Goal: Task Accomplishment & Management: Complete application form

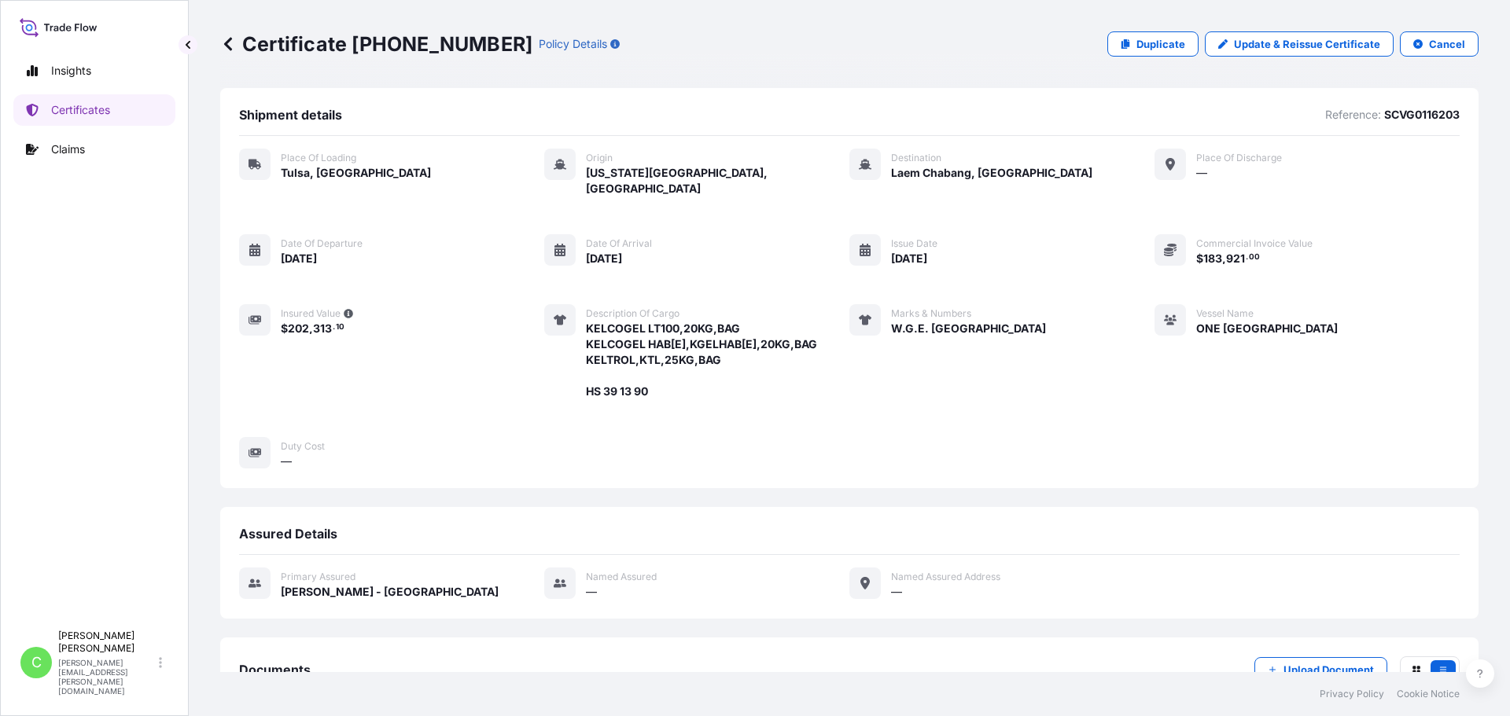
click at [445, 70] on div "Certificate [PHONE_NUMBER] Policy Details Duplicate Update & Reissue Certificat…" at bounding box center [849, 44] width 1258 height 88
click at [228, 47] on icon at bounding box center [228, 43] width 8 height 13
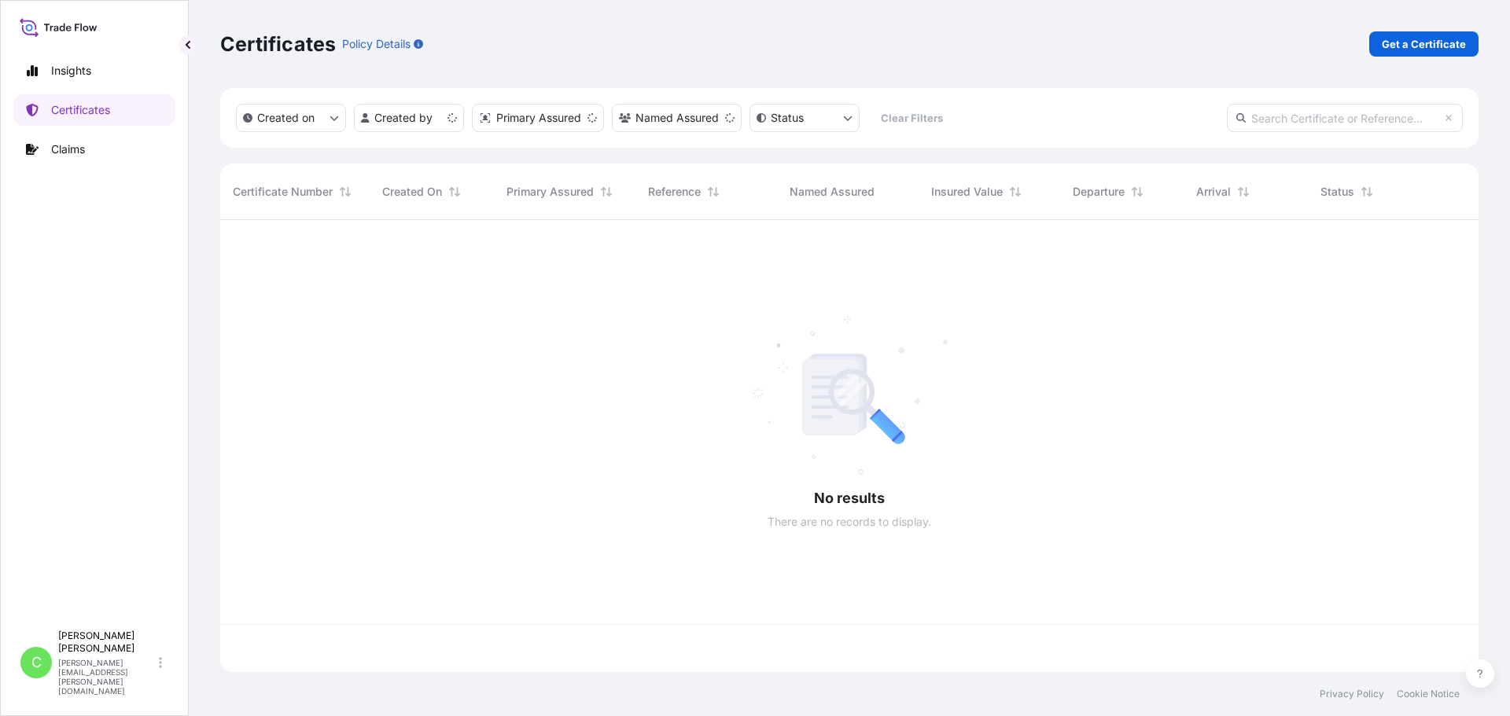
scroll to position [449, 1246]
click at [786, 61] on div "Certificates Policy Details Get a Certificate" at bounding box center [849, 44] width 1258 height 88
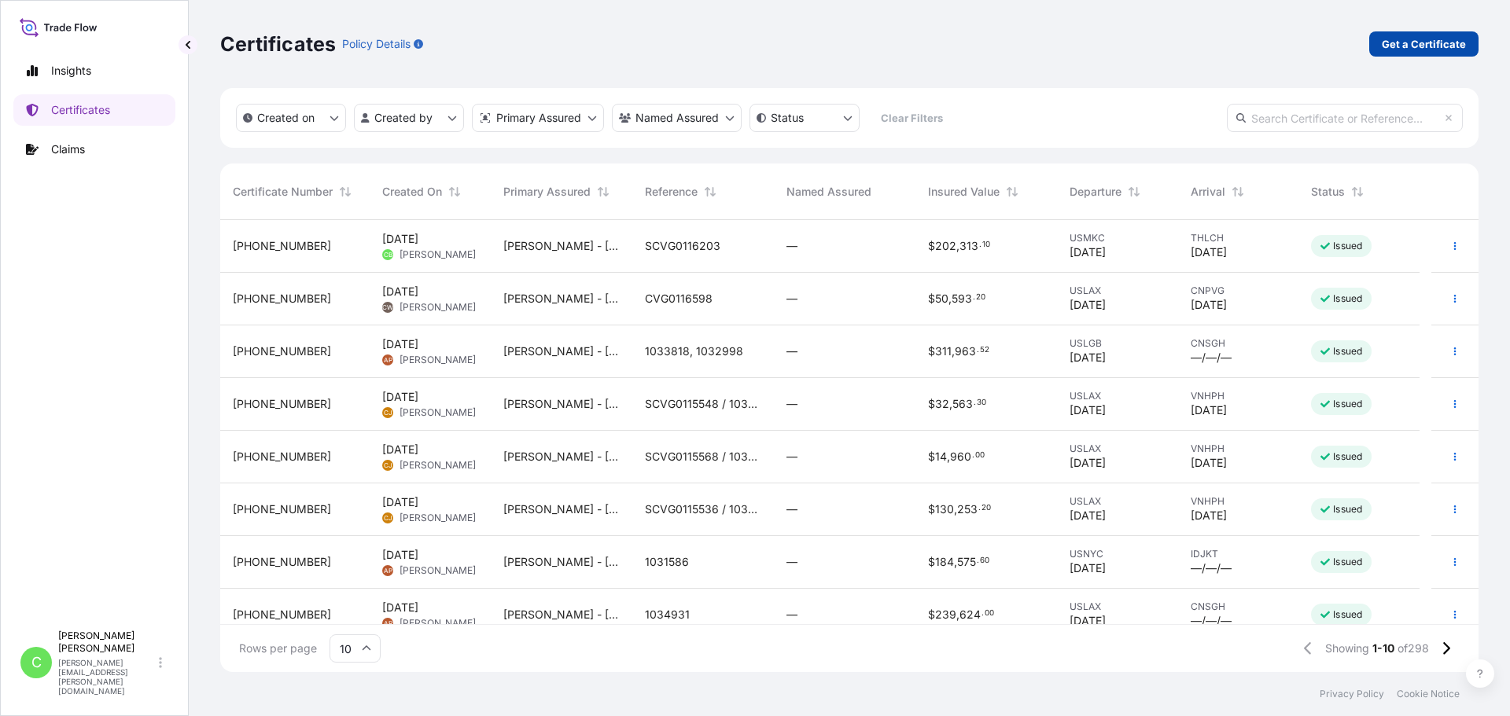
click at [1447, 36] on p "Get a Certificate" at bounding box center [1423, 44] width 84 height 16
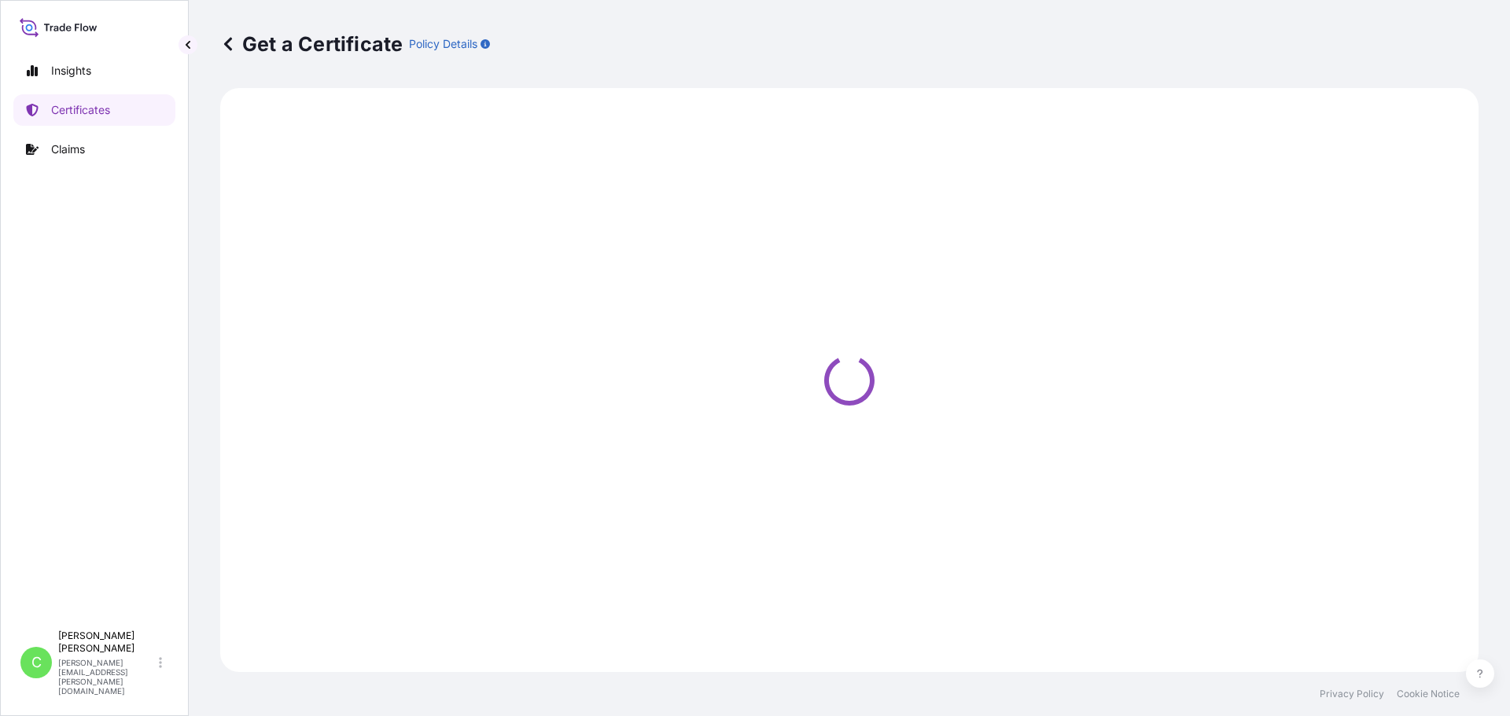
select select "Sea"
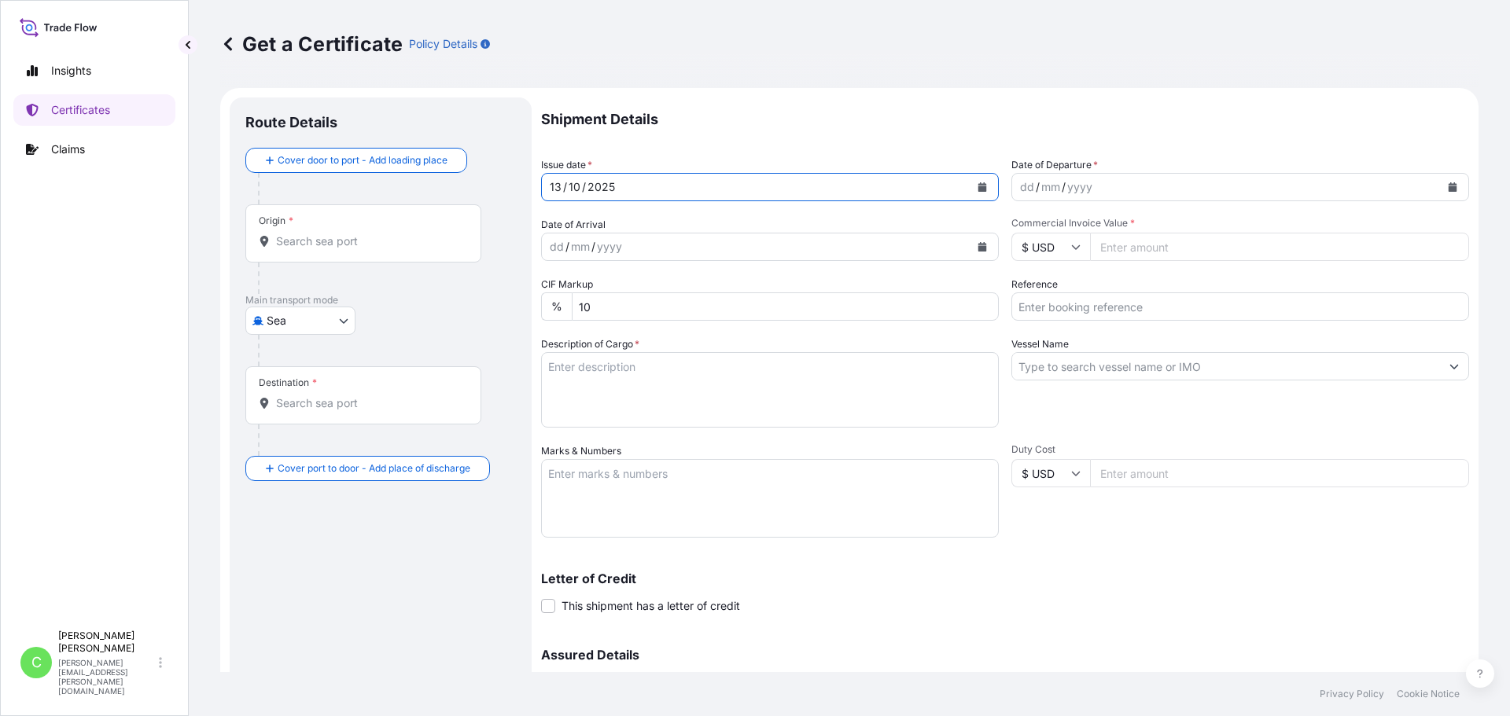
click at [978, 185] on icon "Calendar" at bounding box center [982, 186] width 9 height 9
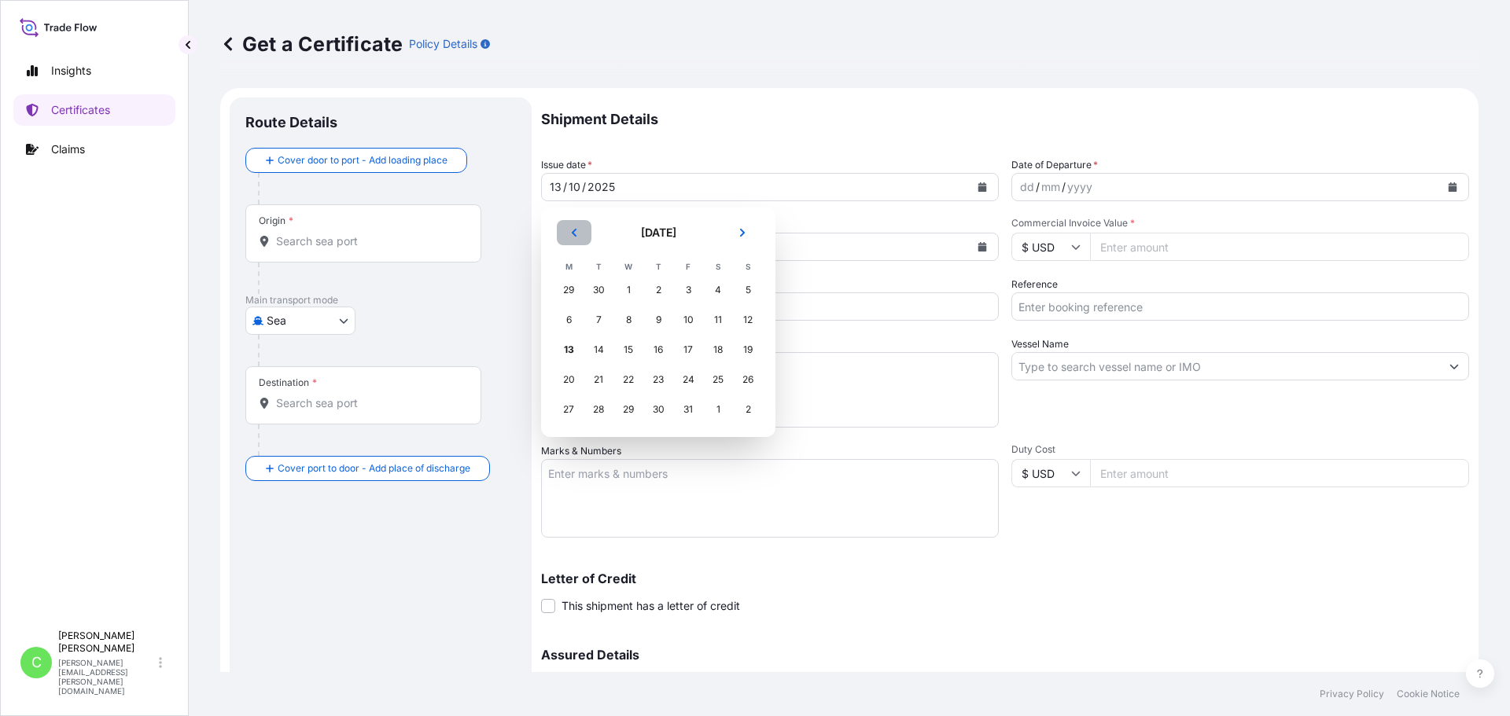
click at [579, 235] on button "Previous" at bounding box center [574, 232] width 35 height 25
click at [691, 349] on div "19" at bounding box center [688, 350] width 28 height 28
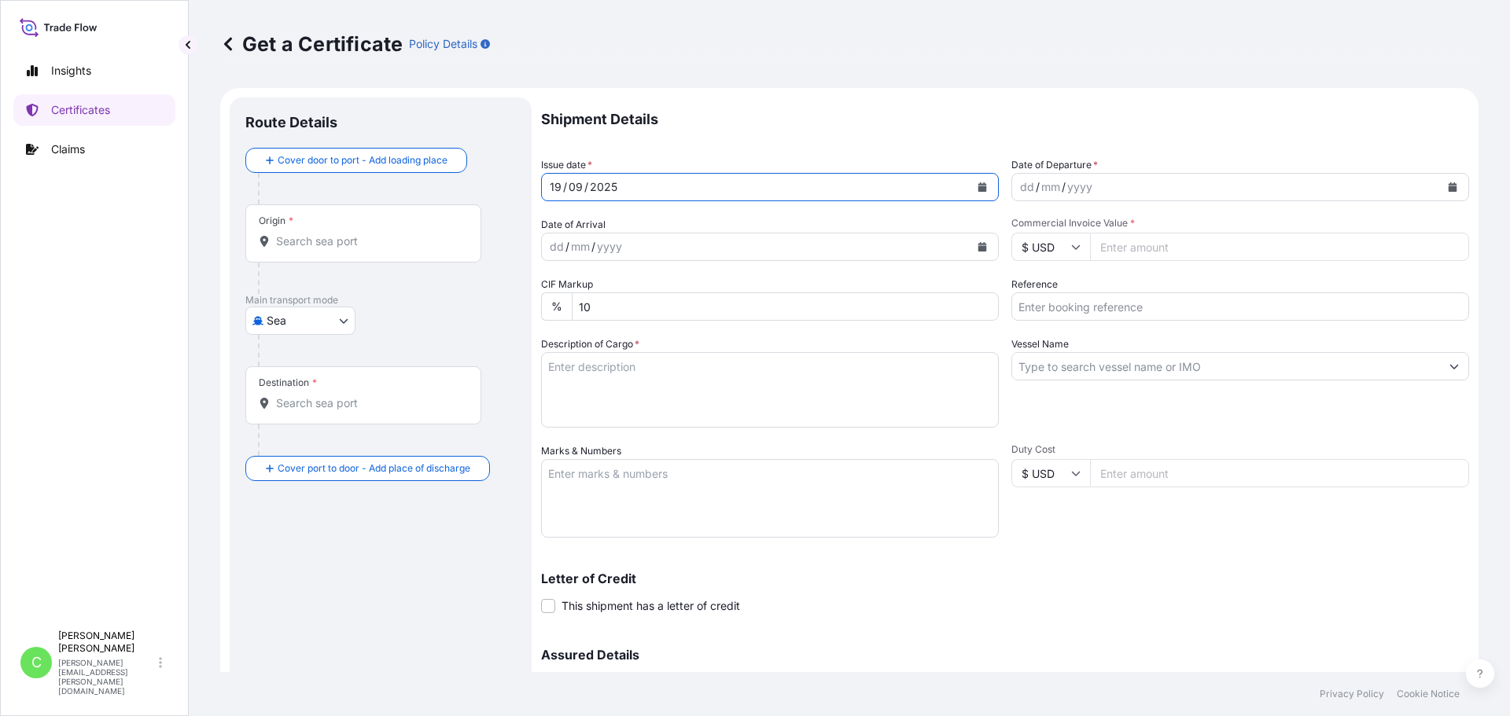
click at [1156, 185] on div "dd / mm / yyyy" at bounding box center [1226, 187] width 428 height 28
click at [1448, 184] on icon "Calendar" at bounding box center [1452, 186] width 9 height 9
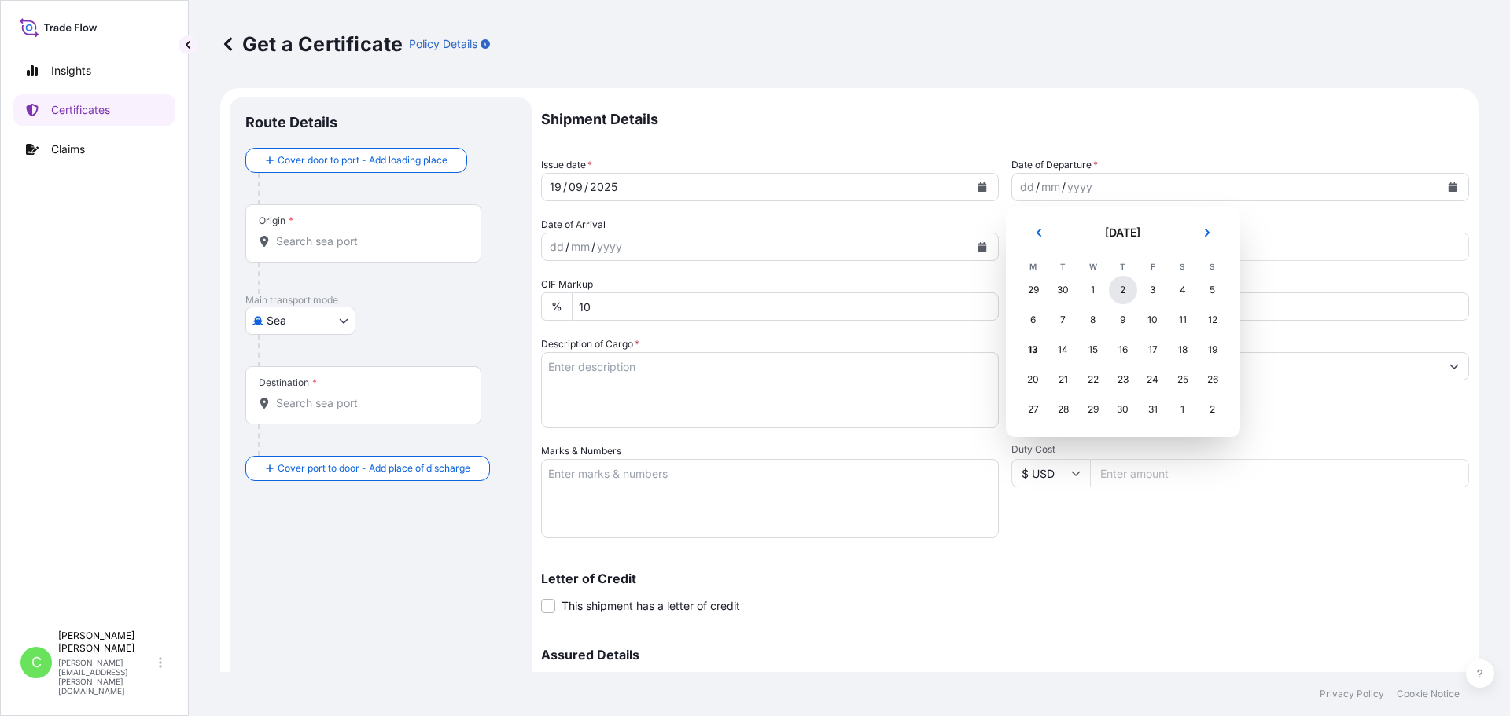
click at [1119, 292] on div "2" at bounding box center [1123, 290] width 28 height 28
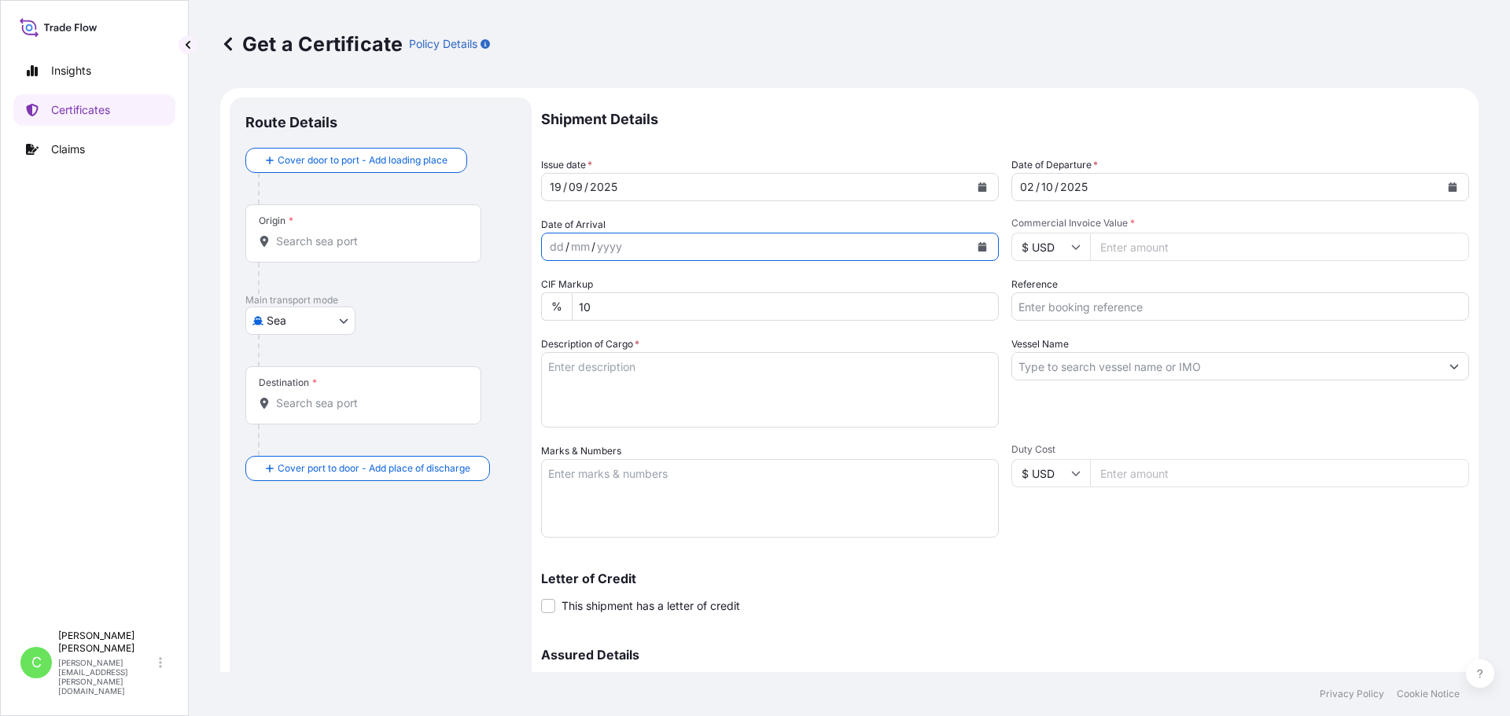
click at [978, 248] on icon "Calendar" at bounding box center [982, 246] width 9 height 9
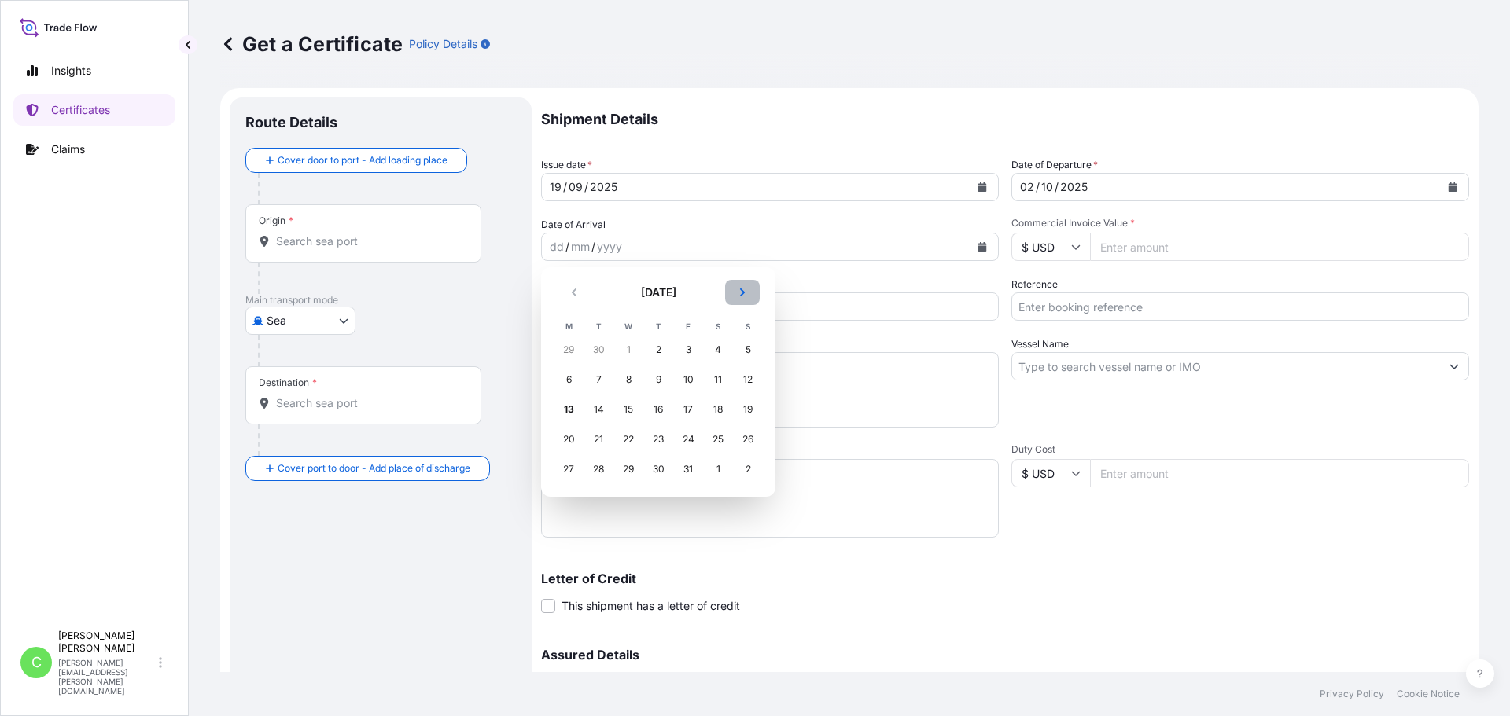
click at [736, 294] on button "Next" at bounding box center [742, 292] width 35 height 25
click at [627, 410] on div "12" at bounding box center [628, 409] width 28 height 28
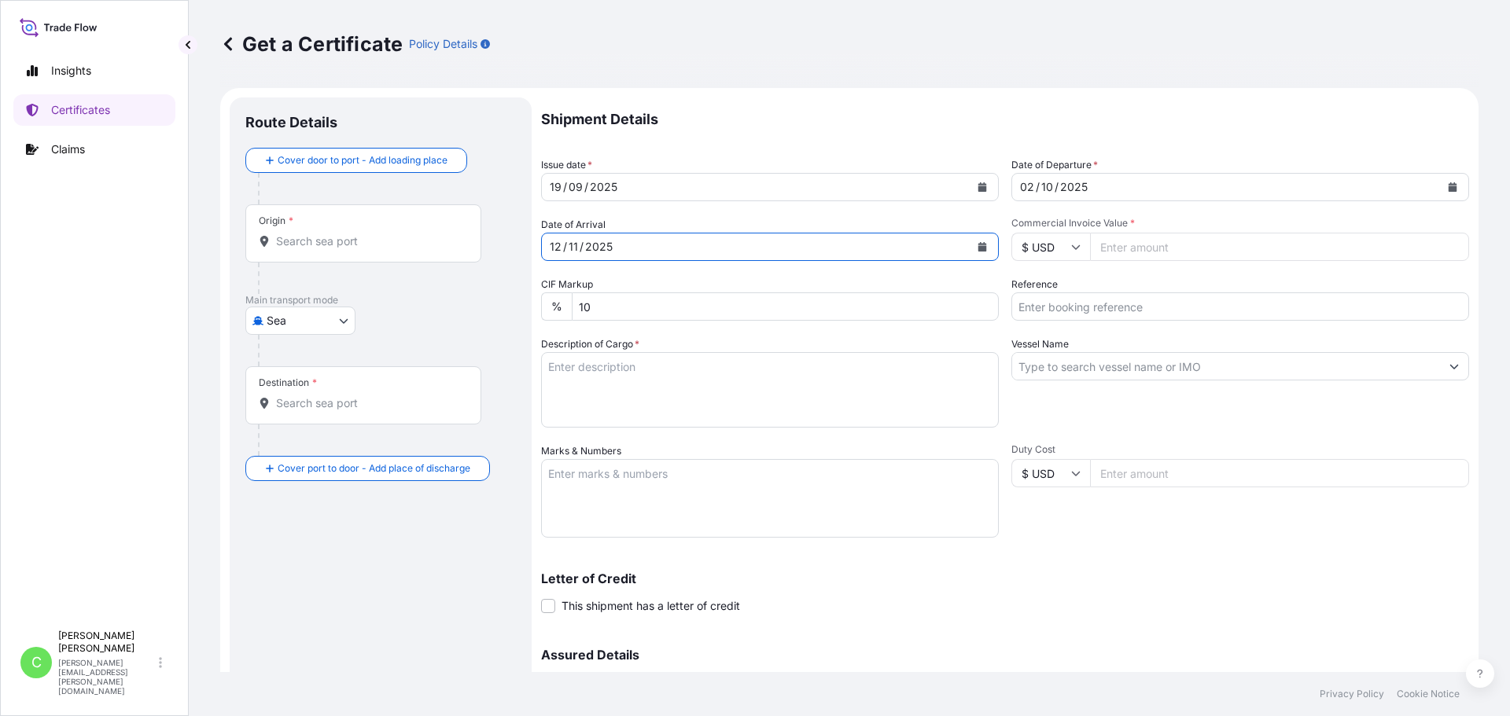
click at [1182, 250] on input "Commercial Invoice Value *" at bounding box center [1279, 247] width 379 height 28
click at [1145, 245] on input "Commercial Invoice Value *" at bounding box center [1279, 247] width 379 height 28
click at [1198, 258] on input "Commercial Invoice Value *" at bounding box center [1279, 247] width 379 height 28
type input "167796"
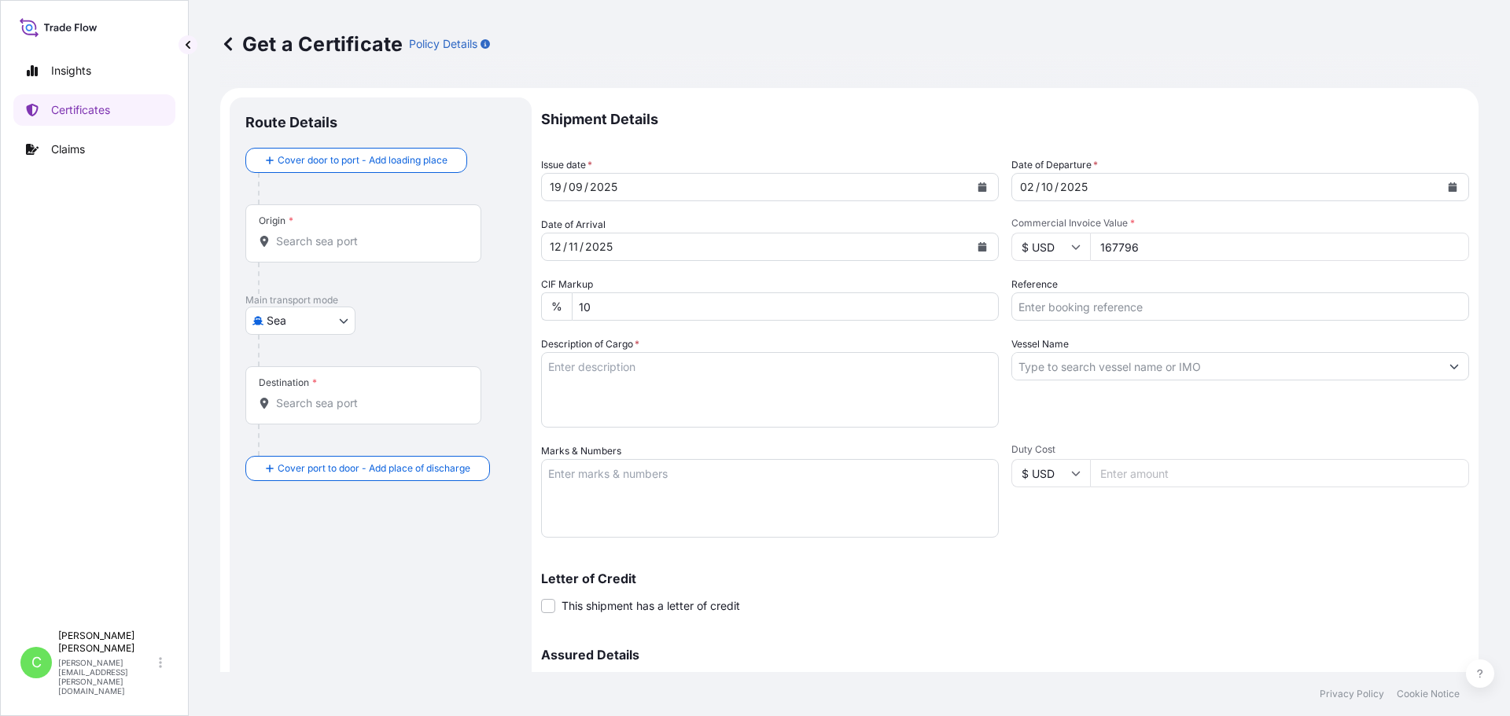
click at [1147, 306] on input "Reference" at bounding box center [1240, 306] width 458 height 28
paste input "SCVG0116061"
type input "SCVG0116061"
drag, startPoint x: 661, startPoint y: 381, endPoint x: 574, endPoint y: 386, distance: 87.4
click at [660, 381] on textarea "Description of Cargo *" at bounding box center [770, 389] width 458 height 75
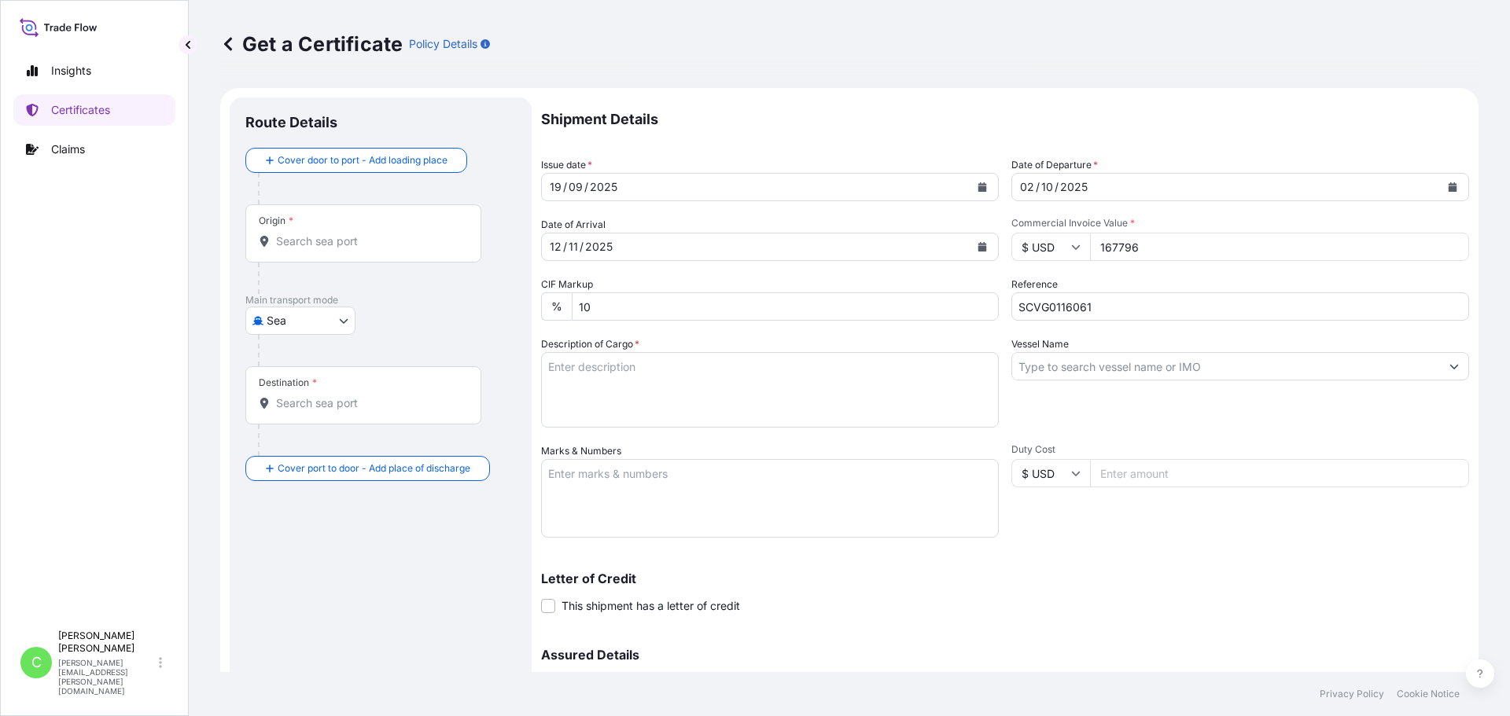
click at [664, 370] on textarea "Description of Cargo *" at bounding box center [770, 389] width 458 height 75
paste textarea "KELCOGEL HMB, KGELHMB, 25KG, BAG"
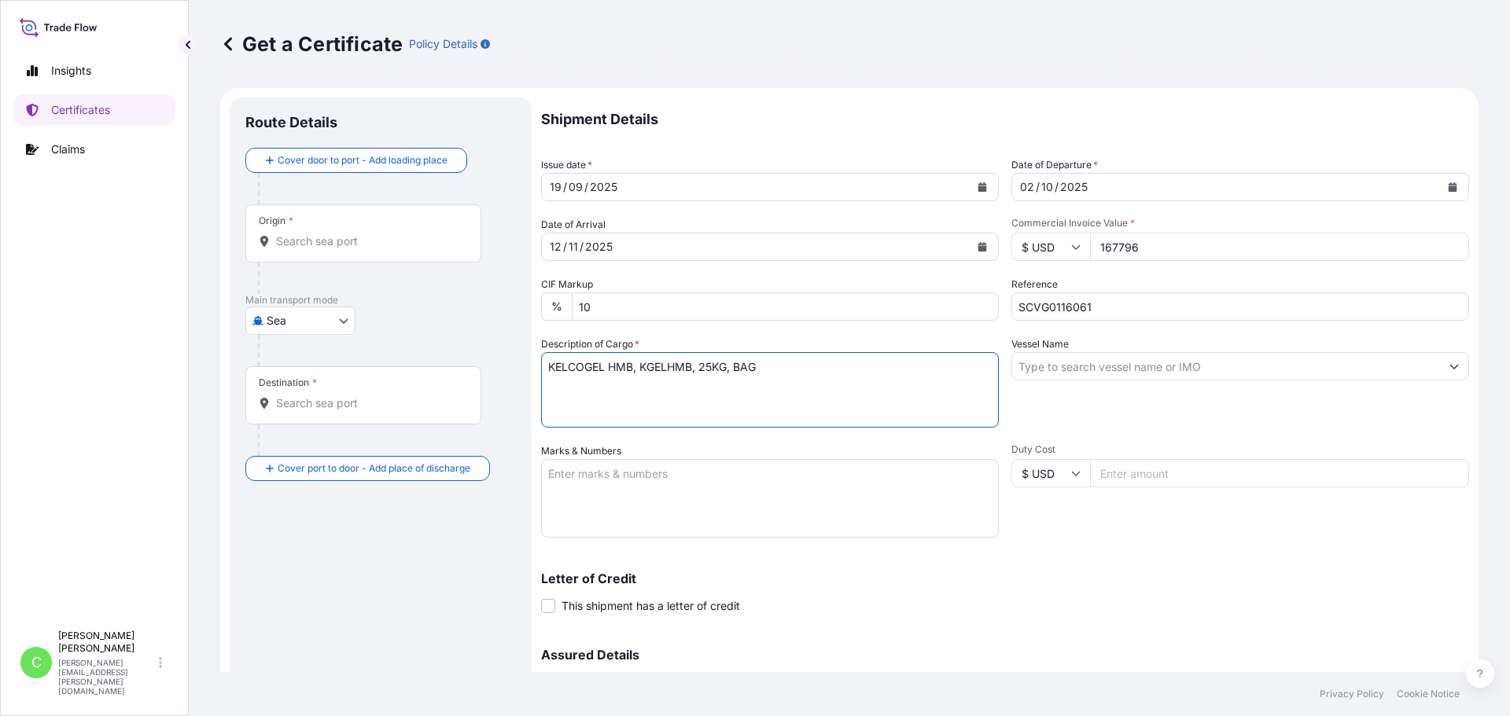
type textarea "KELCOGEL HMB, KGELHMB, 25KG, BAG"
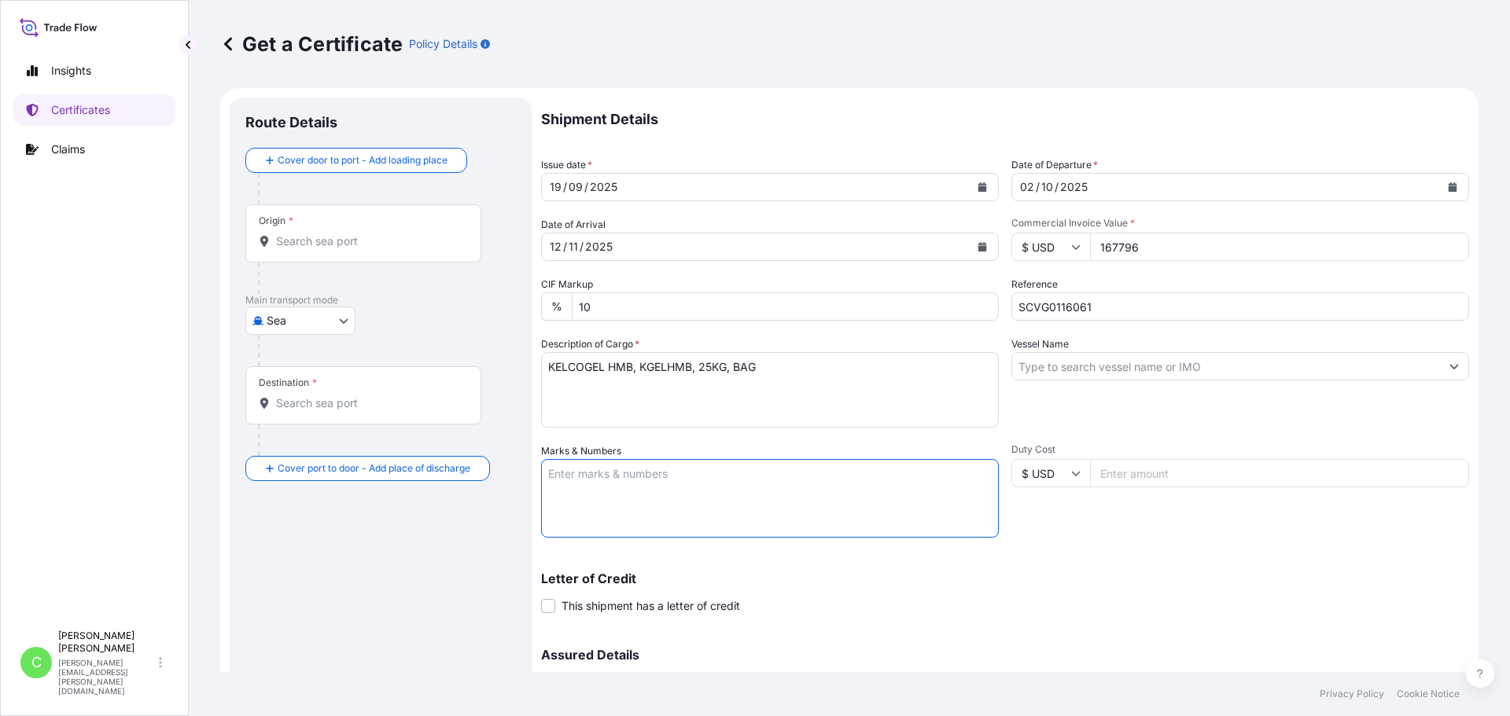
click at [793, 490] on textarea "Marks & Numbers" at bounding box center [770, 498] width 458 height 79
paste textarea "PT. Azelis Indonesia Distribusi [GEOGRAPHIC_DATA] PO#: PO238010452"
type textarea "PT. Azelis Indonesia Distribusi [GEOGRAPHIC_DATA] PO#: PO238010452"
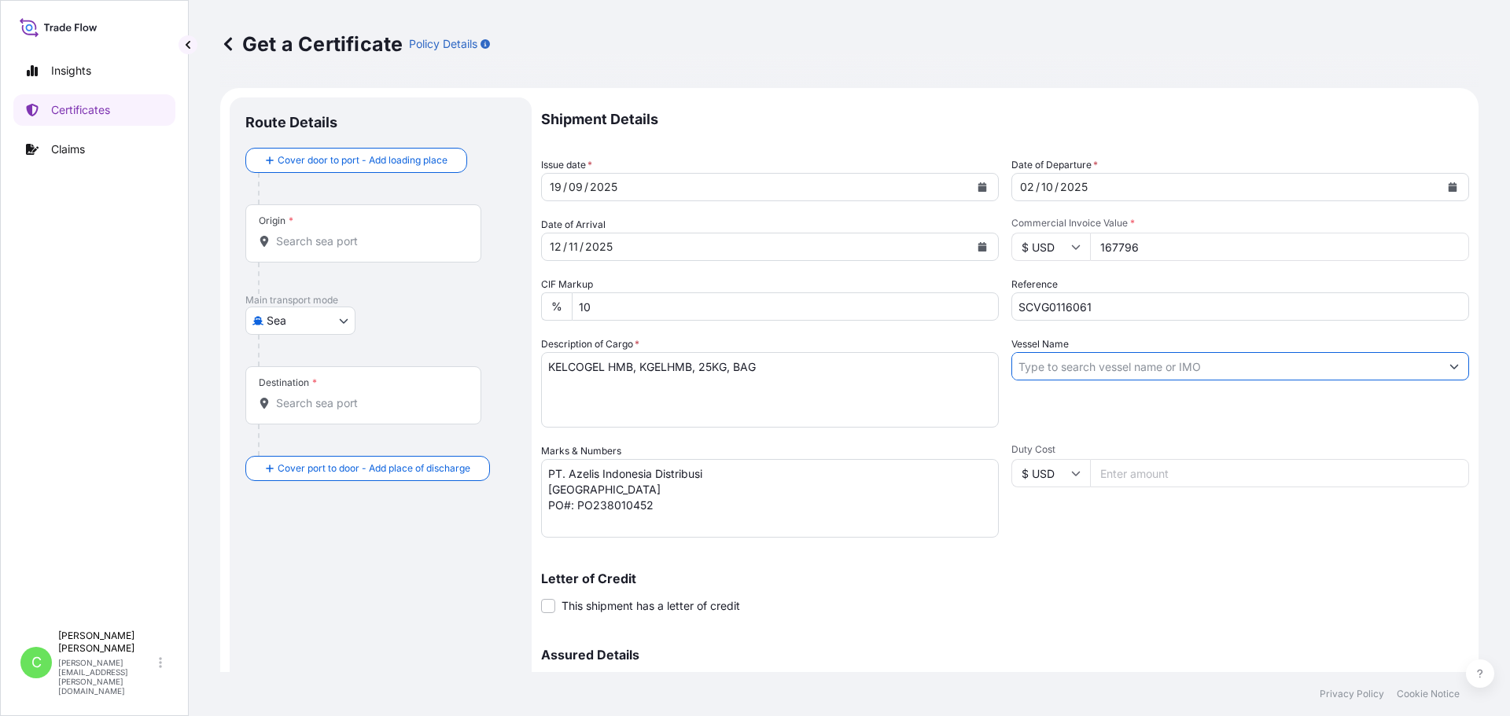
click at [1108, 370] on input "Vessel Name" at bounding box center [1226, 366] width 428 height 28
click at [1214, 366] on input "Vessel Name" at bounding box center [1226, 366] width 428 height 28
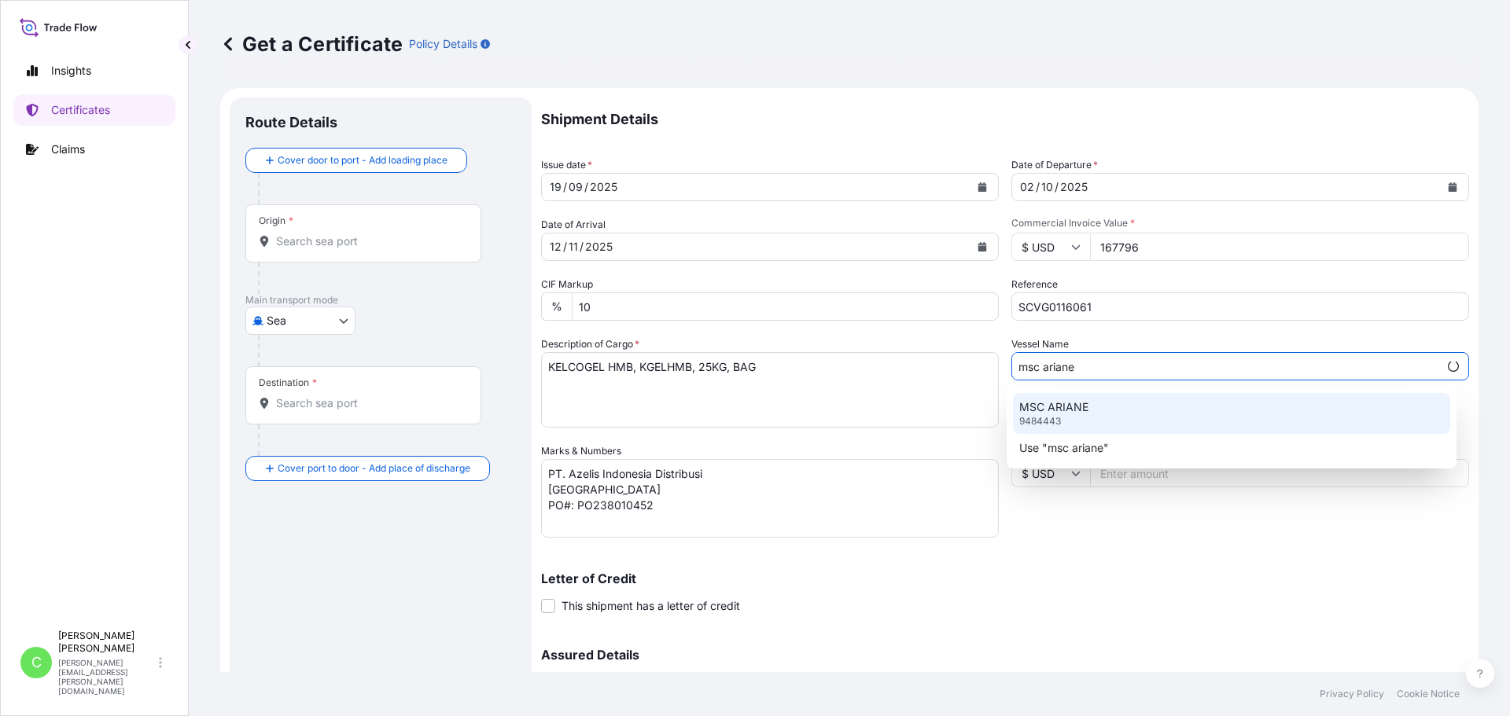
click at [1080, 399] on p "MSC ARIANE" at bounding box center [1053, 407] width 69 height 16
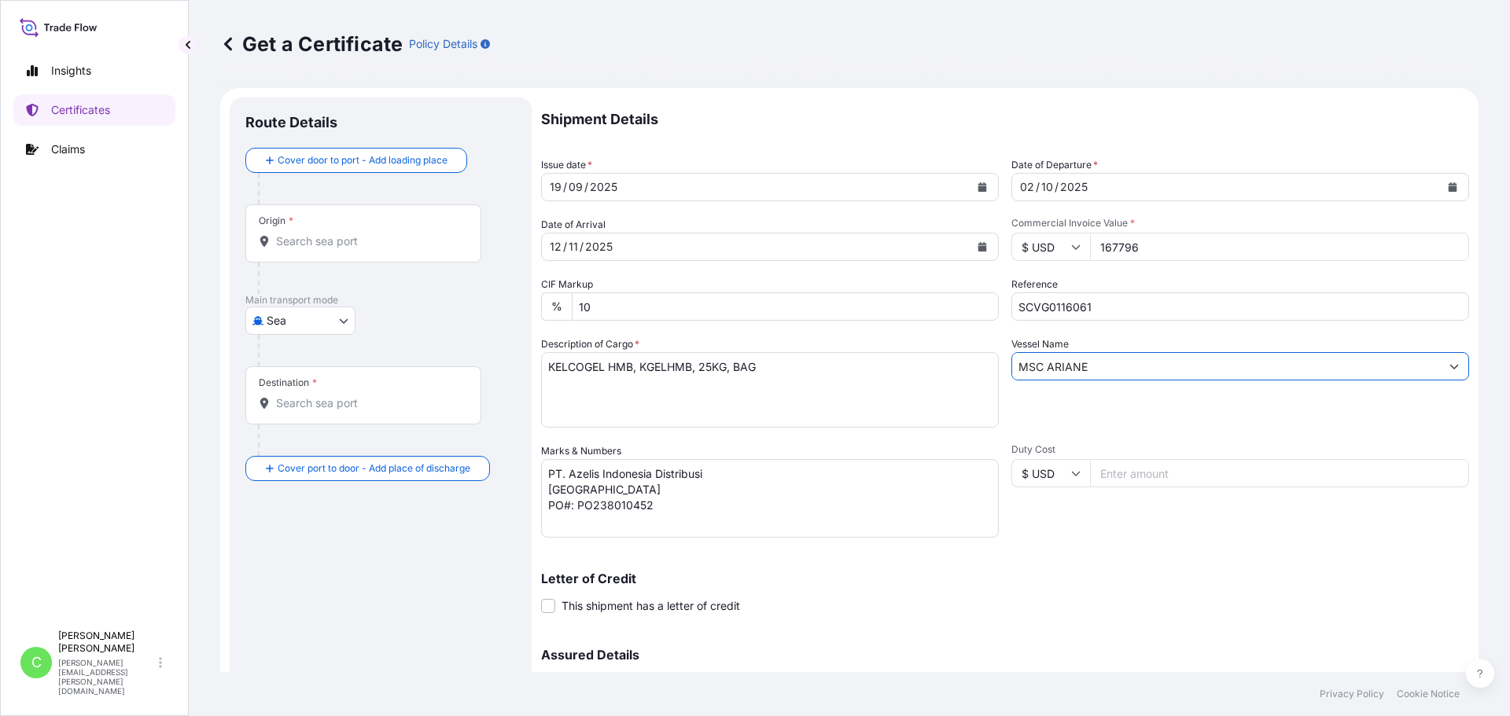
type input "MSC ARIANE"
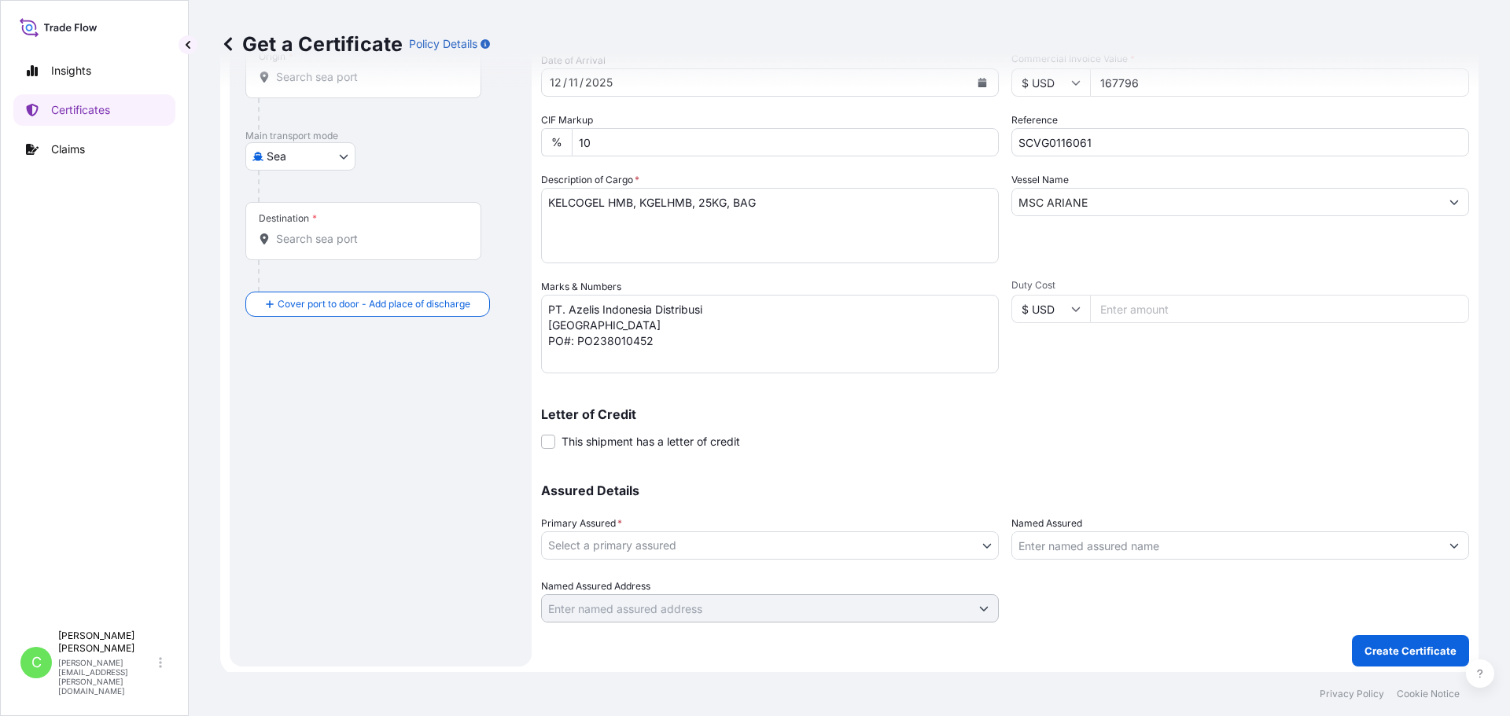
scroll to position [168, 0]
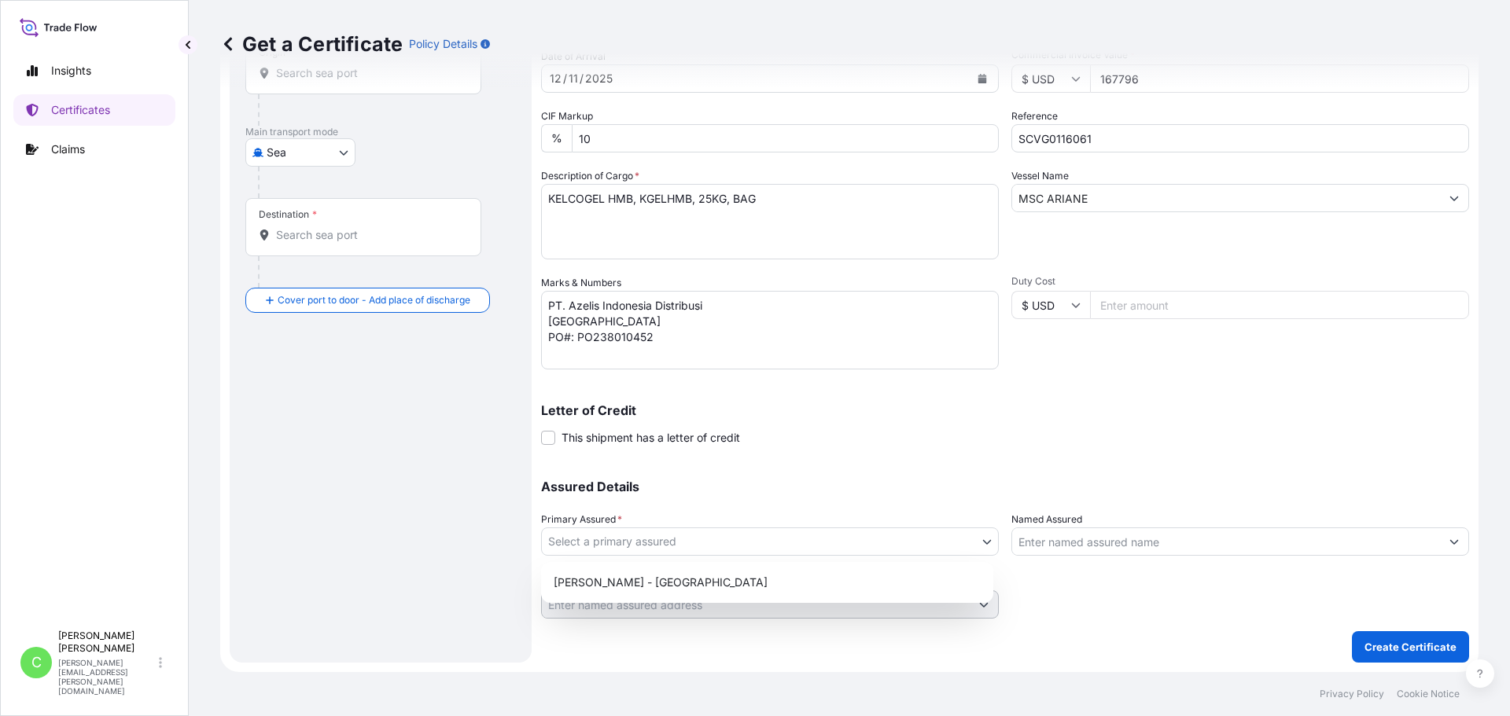
click at [718, 538] on body "Insights Certificates Claims C [PERSON_NAME] [PERSON_NAME][EMAIL_ADDRESS][PERSO…" at bounding box center [755, 358] width 1510 height 716
click at [623, 579] on div "[PERSON_NAME] - [GEOGRAPHIC_DATA]" at bounding box center [767, 582] width 440 height 28
select select "31650"
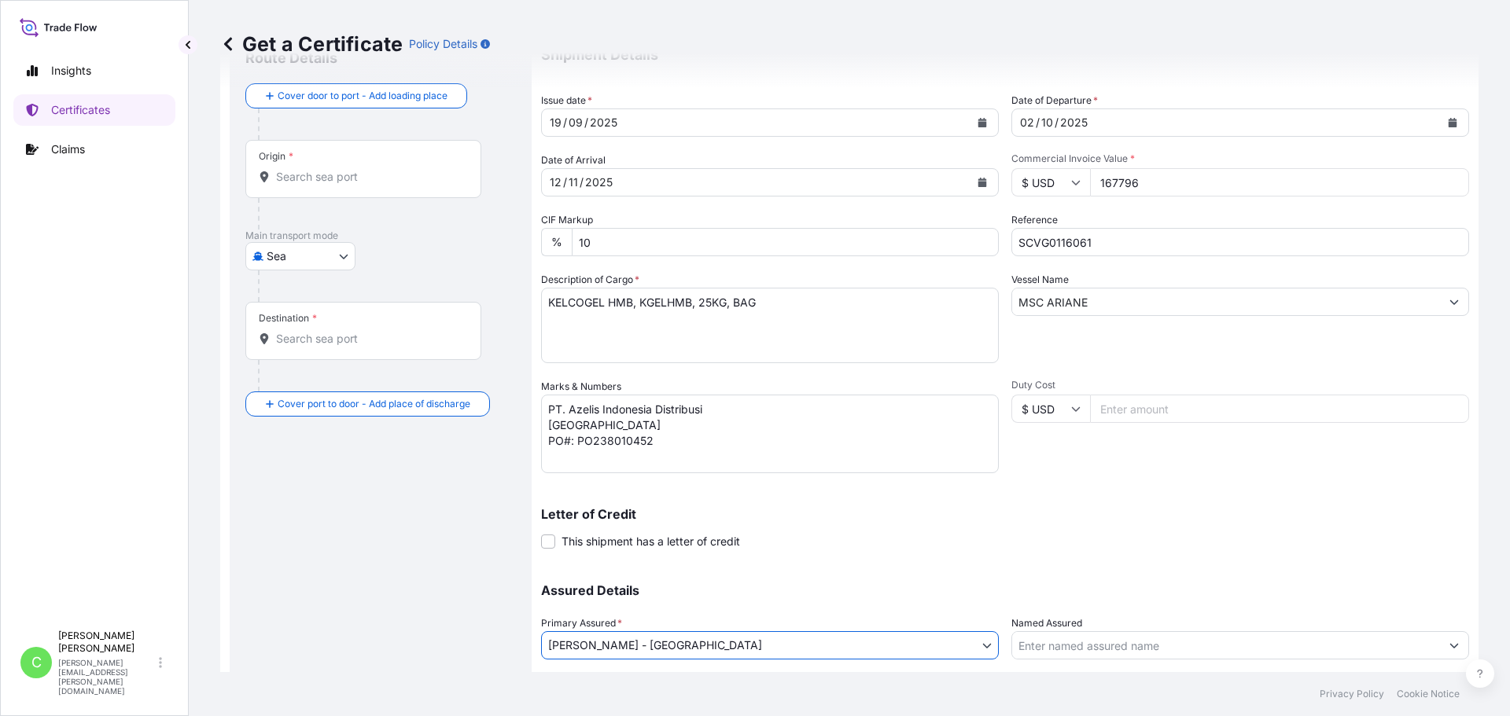
scroll to position [0, 0]
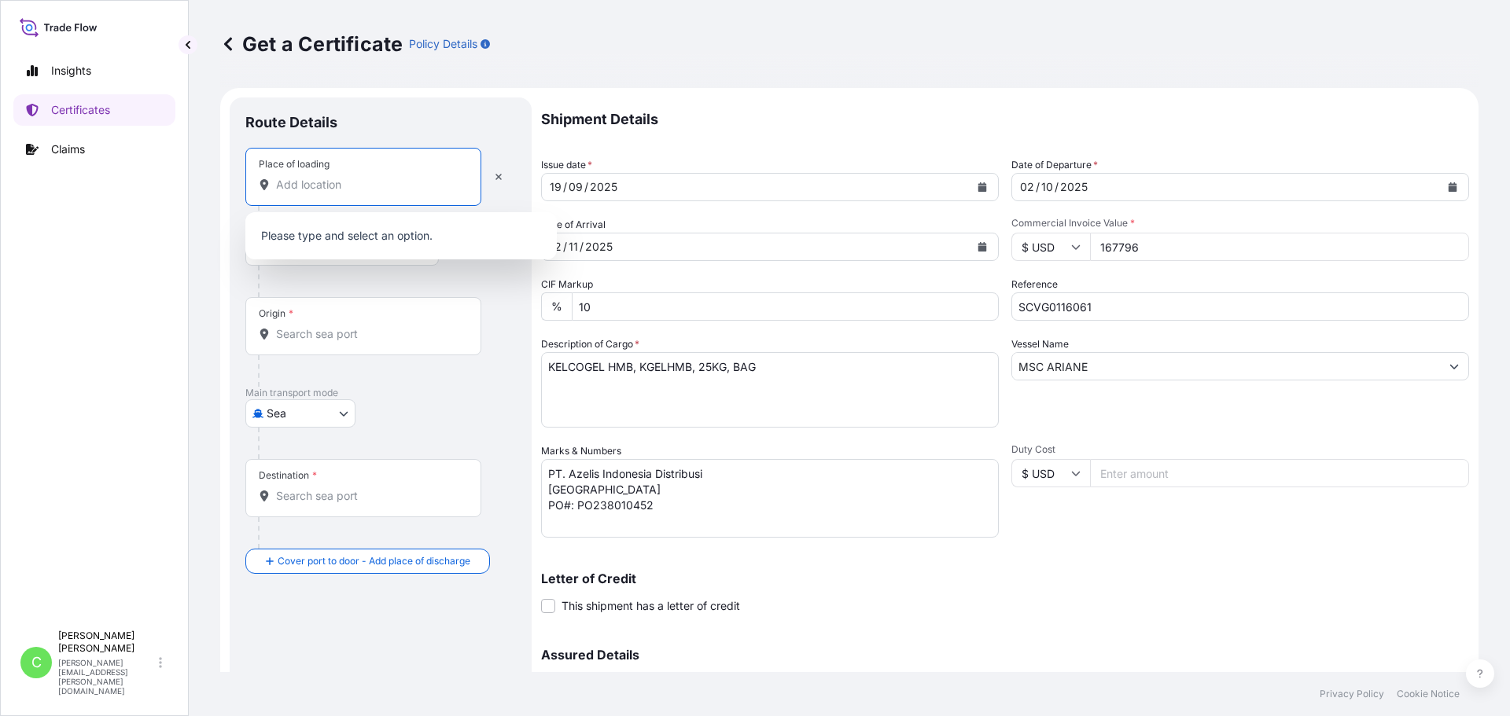
click at [316, 184] on input "Place of loading" at bounding box center [369, 185] width 186 height 16
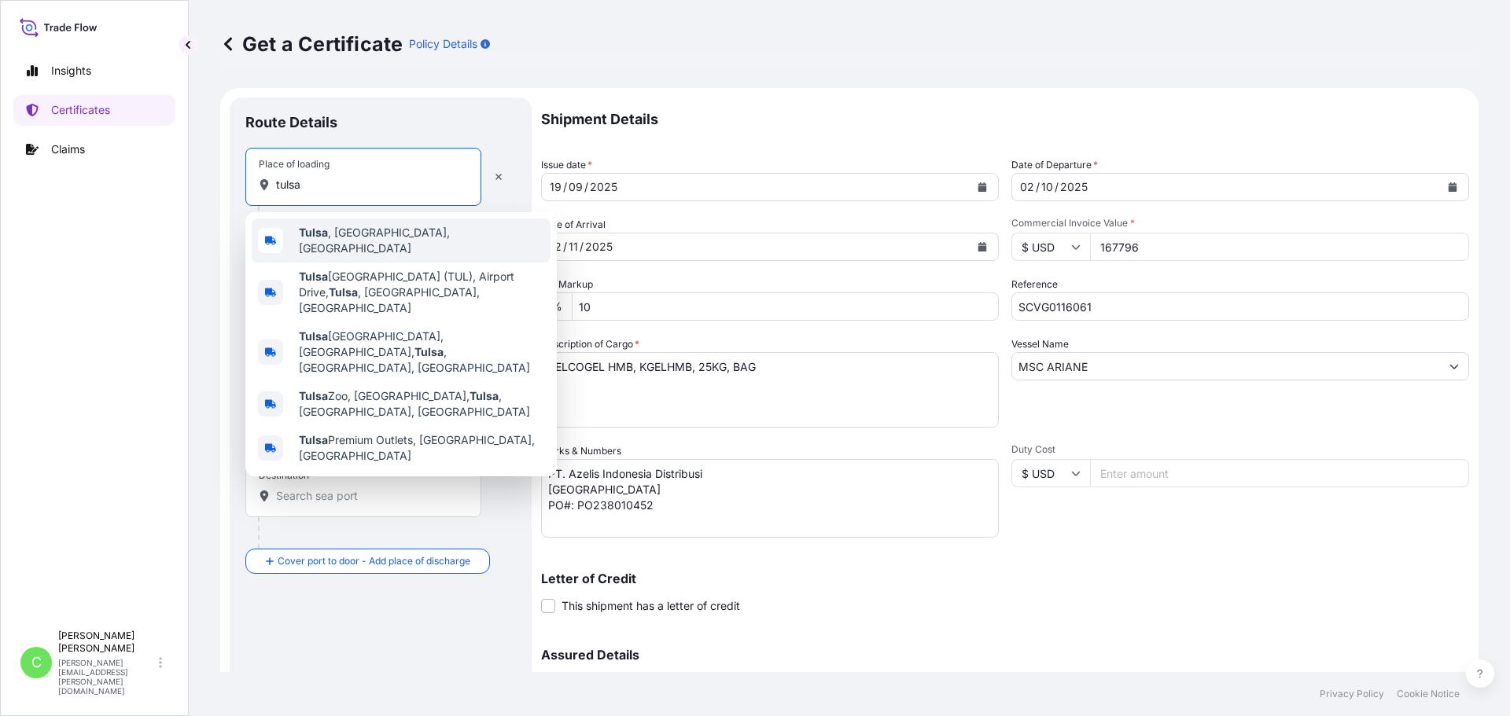
click at [345, 240] on span "[GEOGRAPHIC_DATA] , [GEOGRAPHIC_DATA], [GEOGRAPHIC_DATA]" at bounding box center [421, 240] width 245 height 31
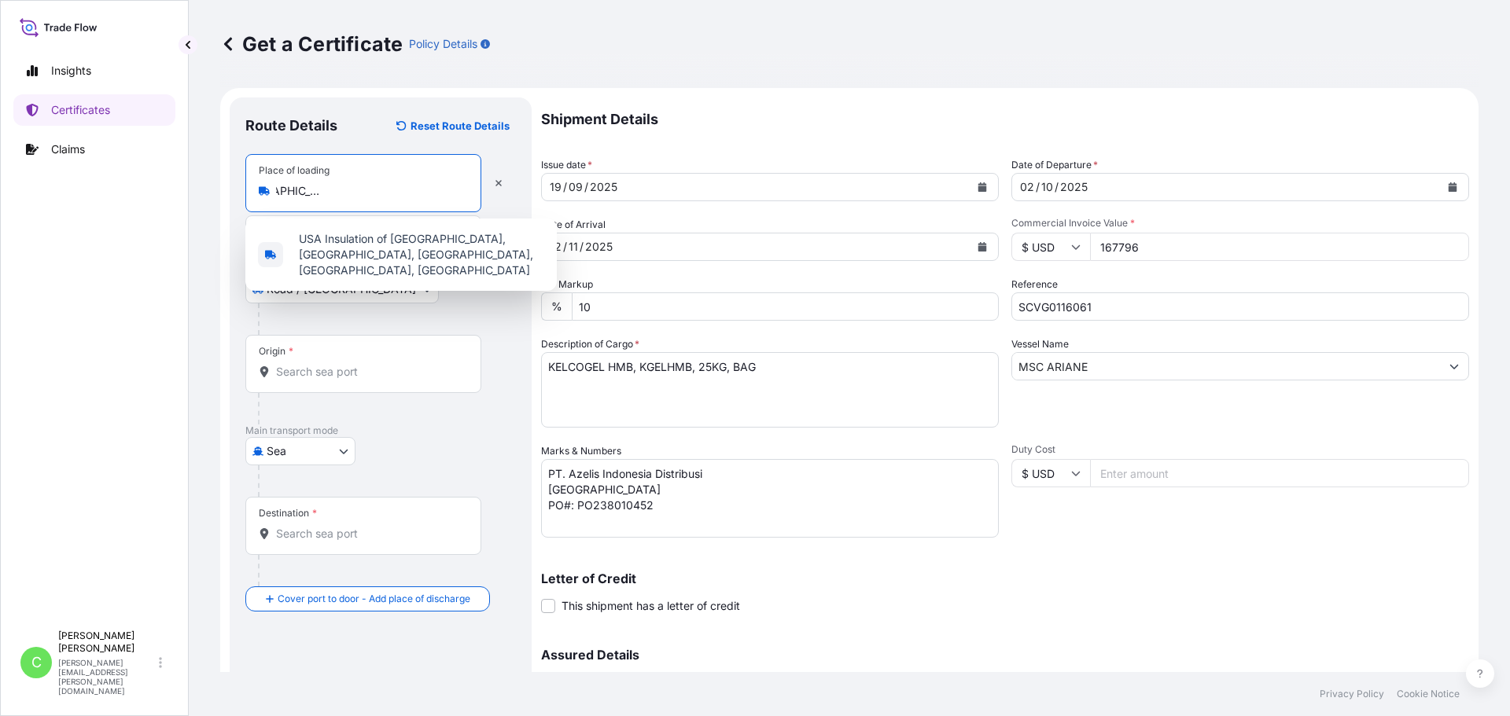
scroll to position [0, 143]
click at [459, 194] on input "USA Insulation of [GEOGRAPHIC_DATA], [GEOGRAPHIC_DATA], [GEOGRAPHIC_DATA], [GEO…" at bounding box center [369, 191] width 186 height 16
drag, startPoint x: 460, startPoint y: 193, endPoint x: 442, endPoint y: 193, distance: 18.1
click at [442, 193] on input "USA Insulation of [GEOGRAPHIC_DATA], [GEOGRAPHIC_DATA], [GEOGRAPHIC_DATA], [GEO…" at bounding box center [369, 191] width 186 height 16
type input "USA Insulation of [GEOGRAPHIC_DATA], [GEOGRAPHIC_DATA], [GEOGRAPHIC_DATA], [GEO…"
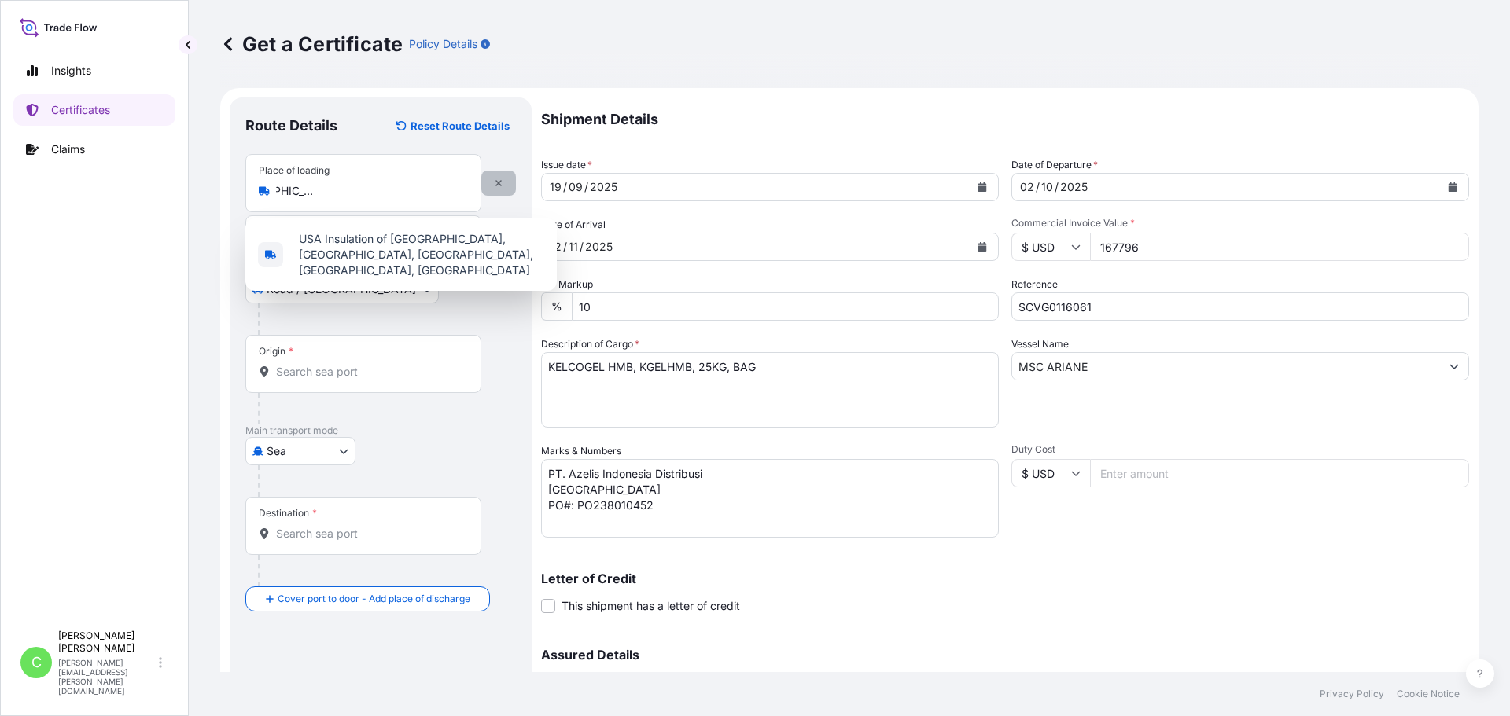
scroll to position [0, 0]
click at [499, 189] on button "button" at bounding box center [498, 183] width 35 height 25
select select "Road / [GEOGRAPHIC_DATA]"
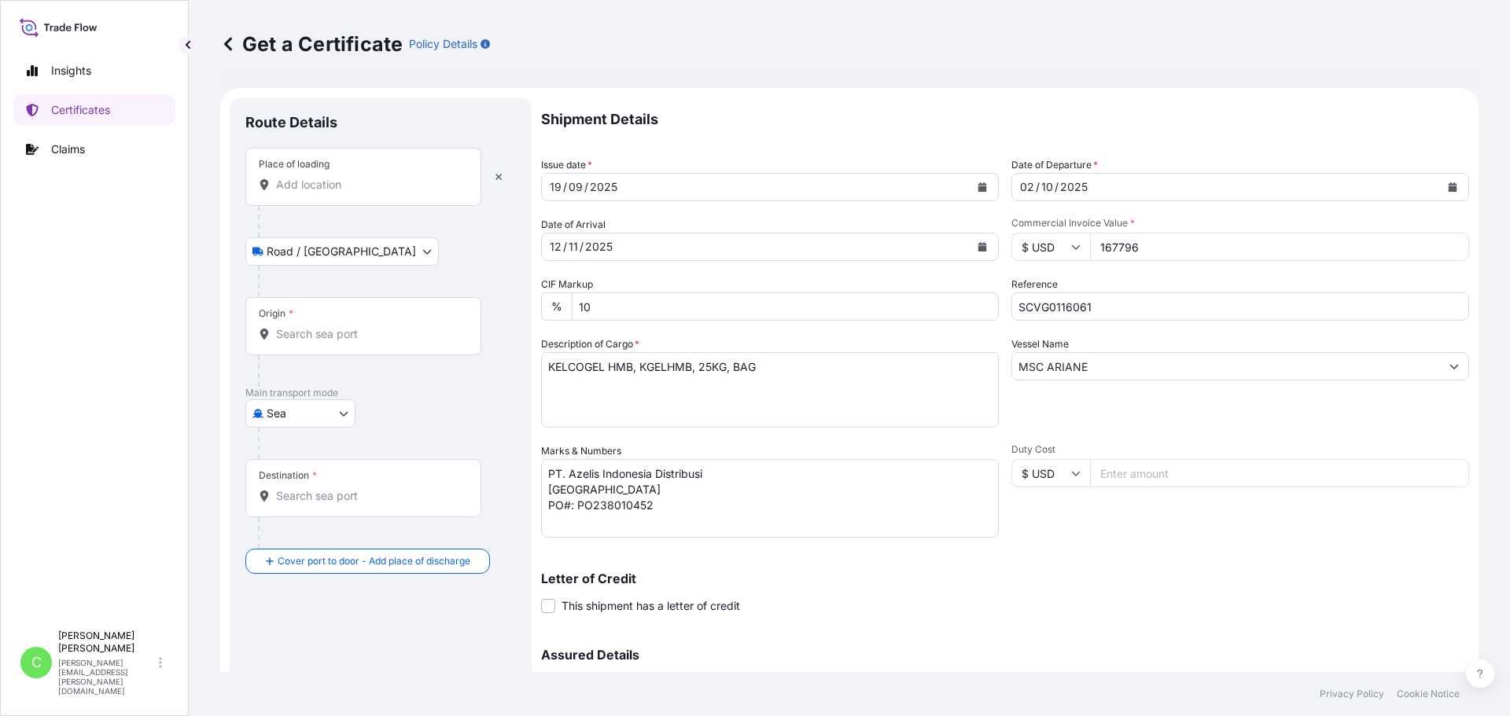
click at [344, 189] on input "Place of loading" at bounding box center [369, 185] width 186 height 16
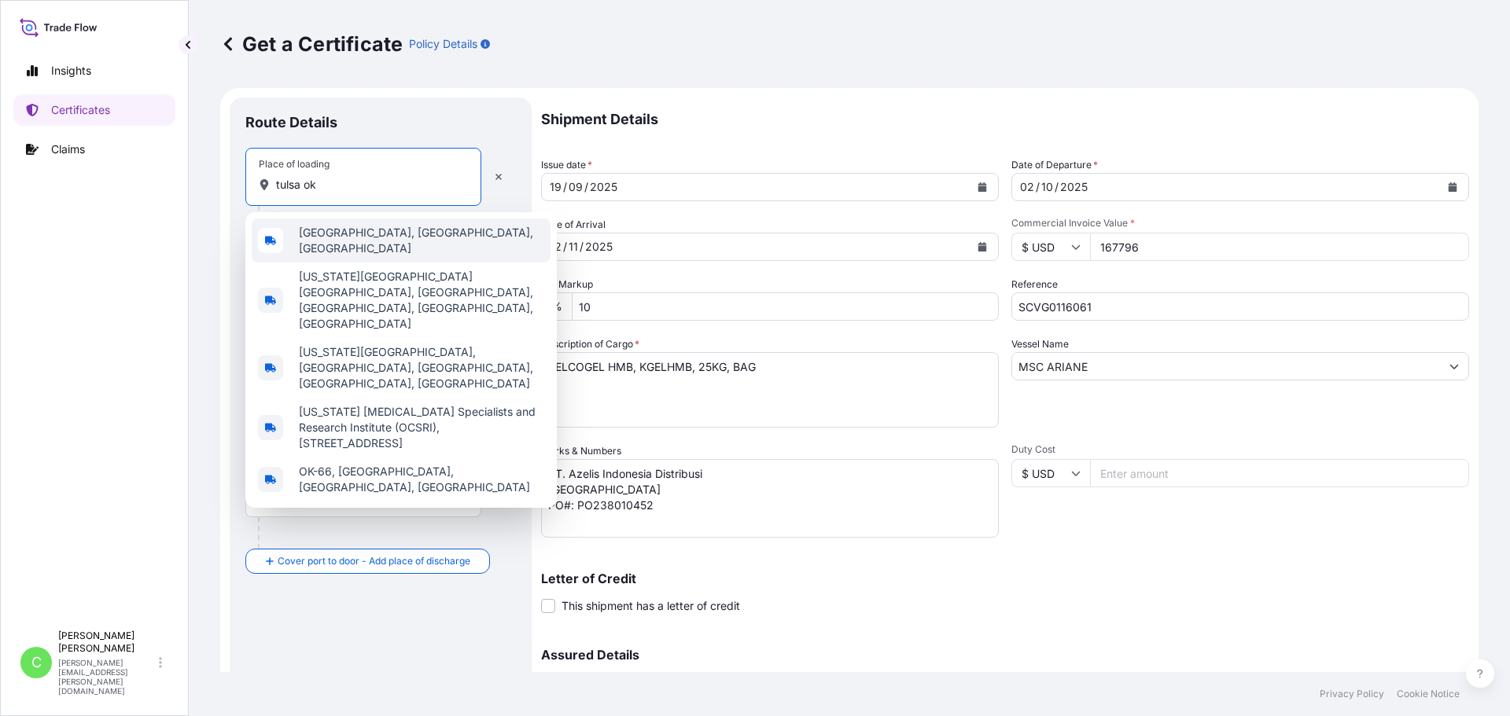
click at [352, 228] on div "[GEOGRAPHIC_DATA], [GEOGRAPHIC_DATA], [GEOGRAPHIC_DATA]" at bounding box center [401, 241] width 299 height 44
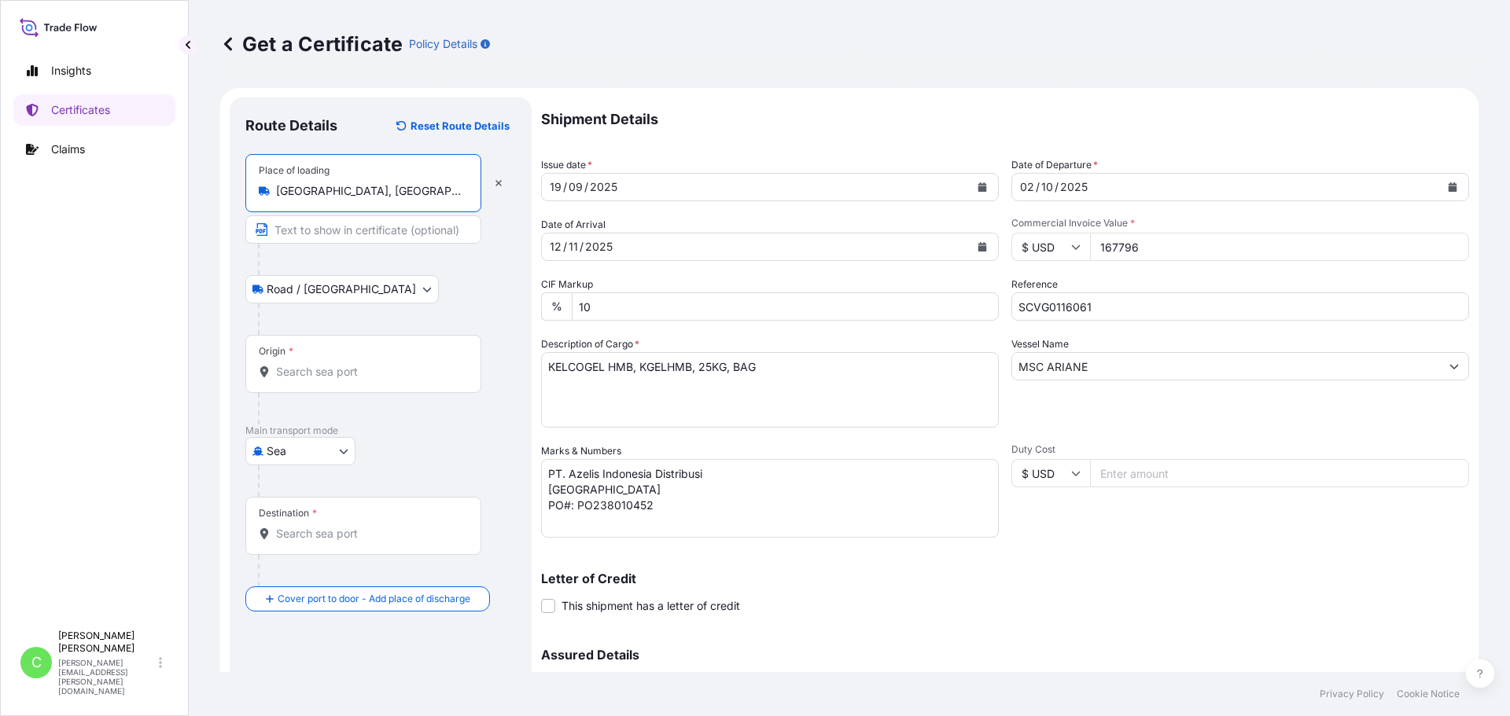
type input "[GEOGRAPHIC_DATA], [GEOGRAPHIC_DATA], [GEOGRAPHIC_DATA]"
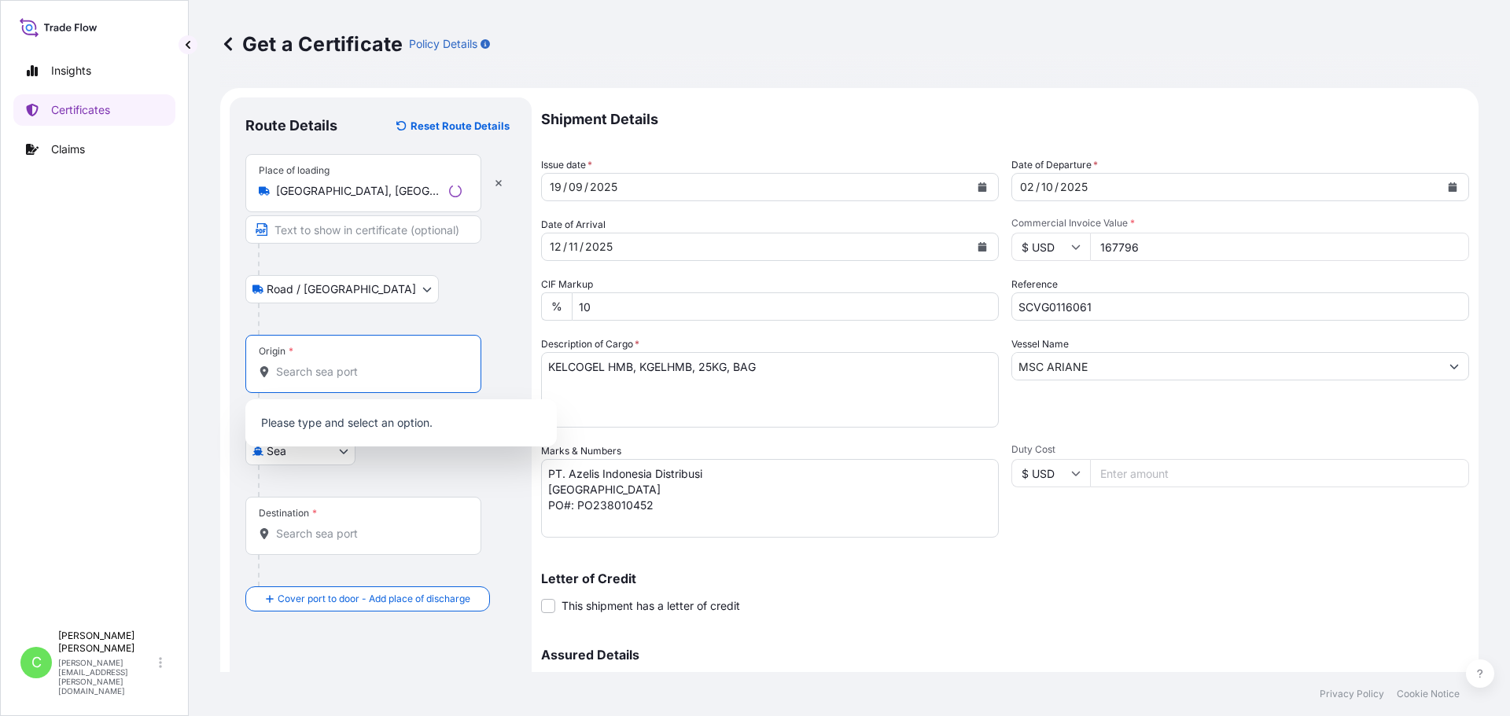
click at [346, 375] on input "Origin *" at bounding box center [369, 372] width 186 height 16
click at [363, 423] on span "USMKC - [US_STATE][GEOGRAPHIC_DATA], [GEOGRAPHIC_DATA]" at bounding box center [421, 427] width 245 height 31
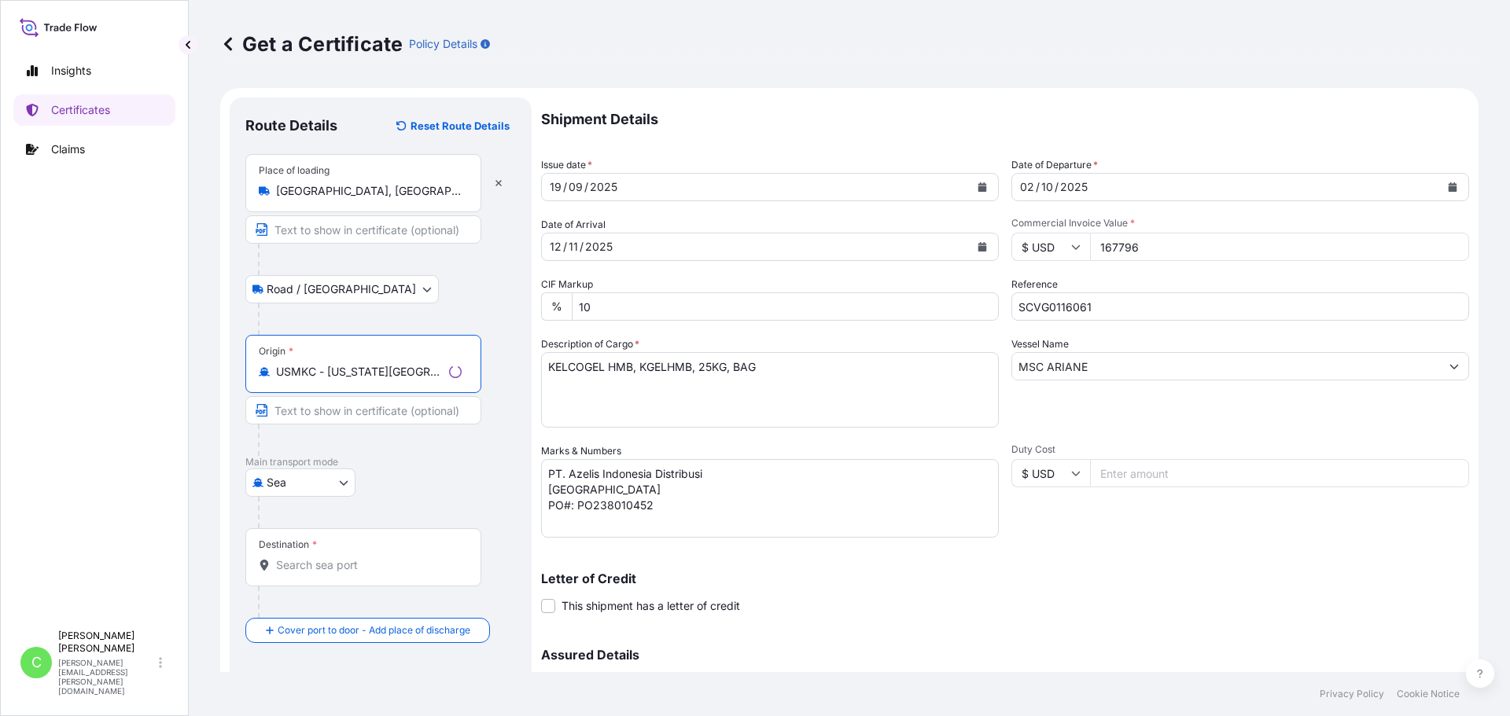
type input "USMKC - [US_STATE][GEOGRAPHIC_DATA], [GEOGRAPHIC_DATA]"
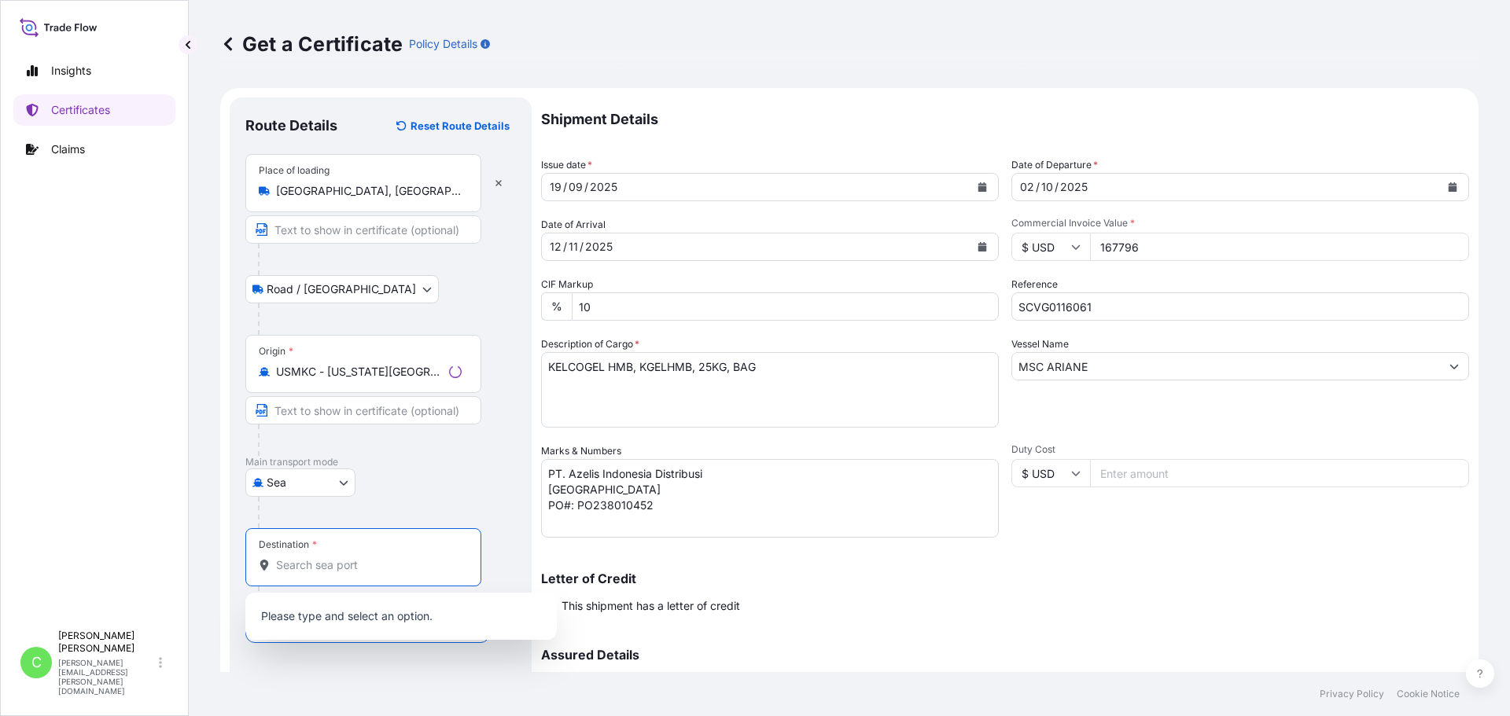
click at [326, 568] on input "Destination *" at bounding box center [369, 565] width 186 height 16
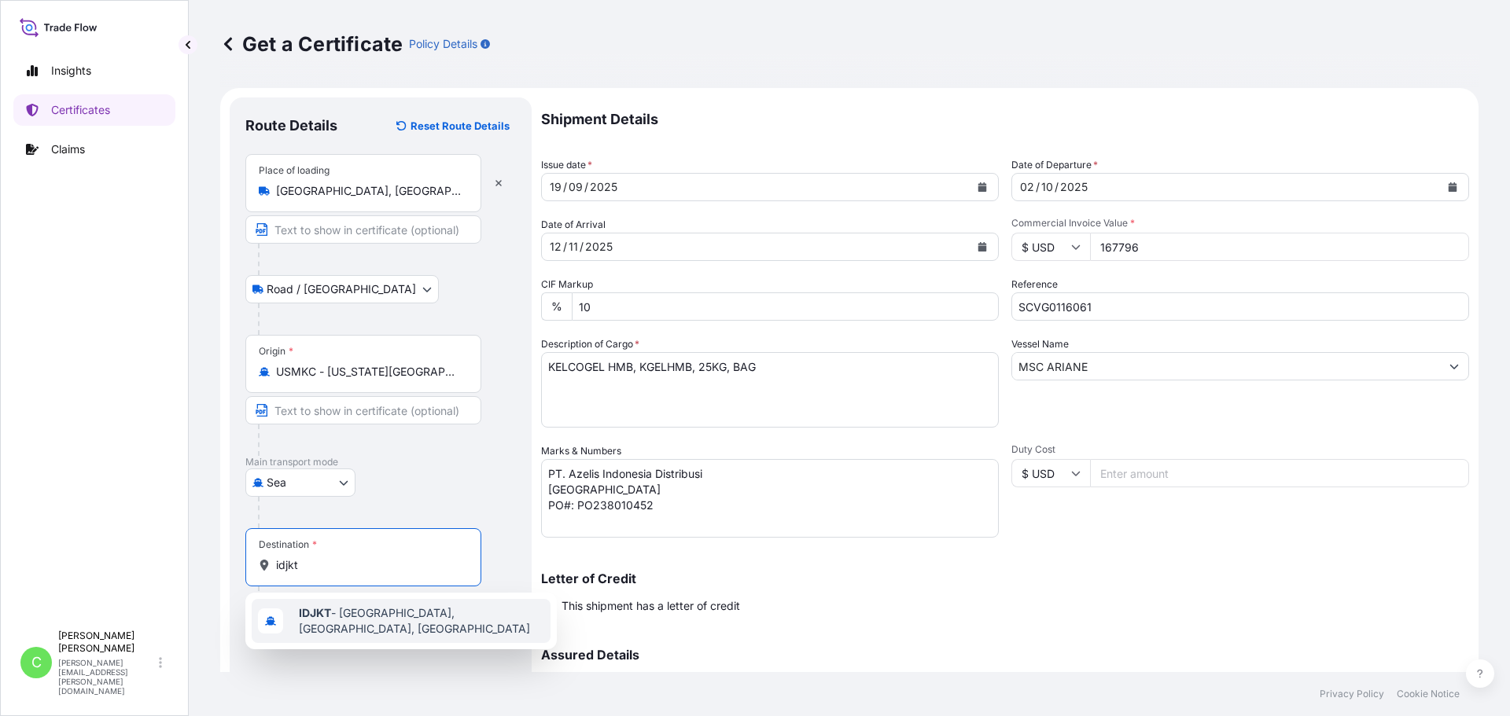
click at [365, 623] on span "IDJKT - [GEOGRAPHIC_DATA], [GEOGRAPHIC_DATA], [GEOGRAPHIC_DATA]" at bounding box center [421, 620] width 245 height 31
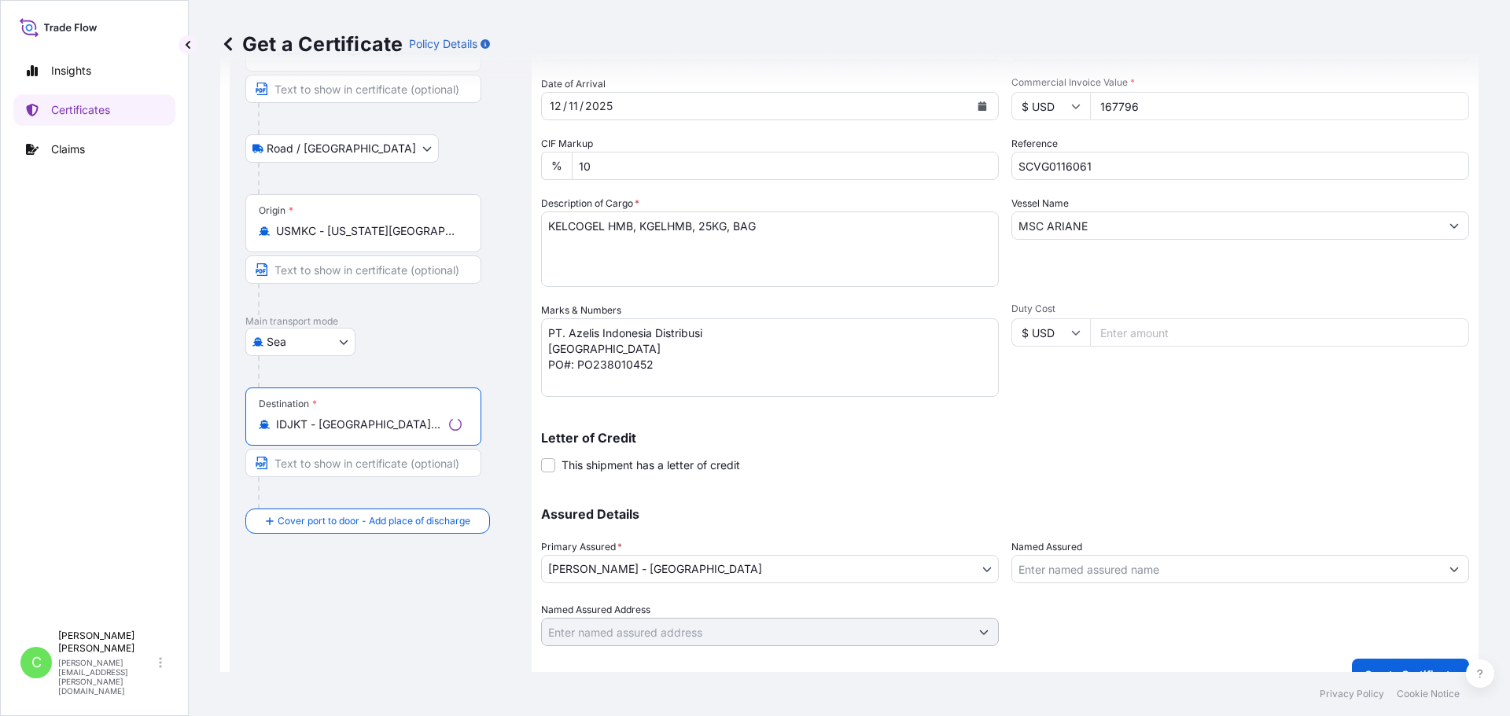
scroll to position [168, 0]
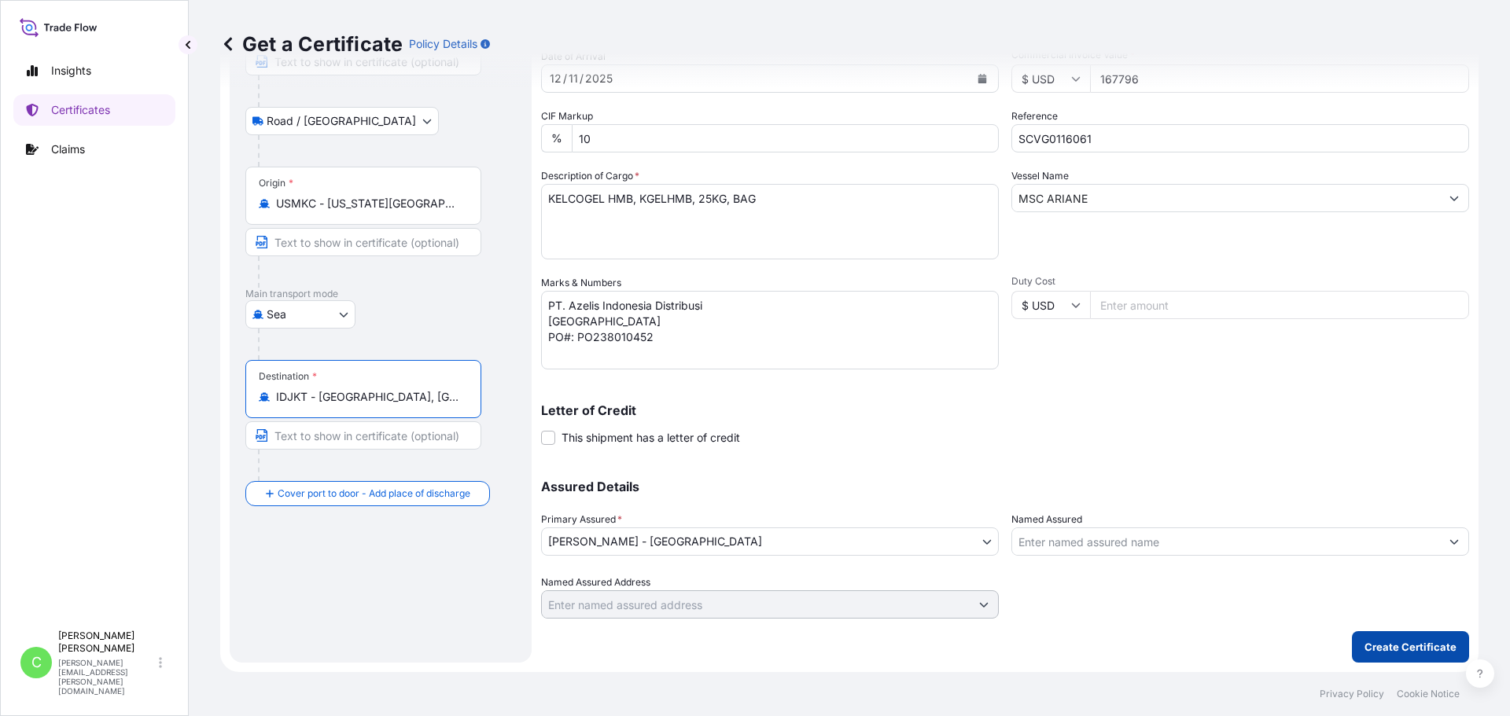
type input "IDJKT - [GEOGRAPHIC_DATA], [GEOGRAPHIC_DATA], [GEOGRAPHIC_DATA]"
click at [1385, 644] on p "Create Certificate" at bounding box center [1410, 647] width 92 height 16
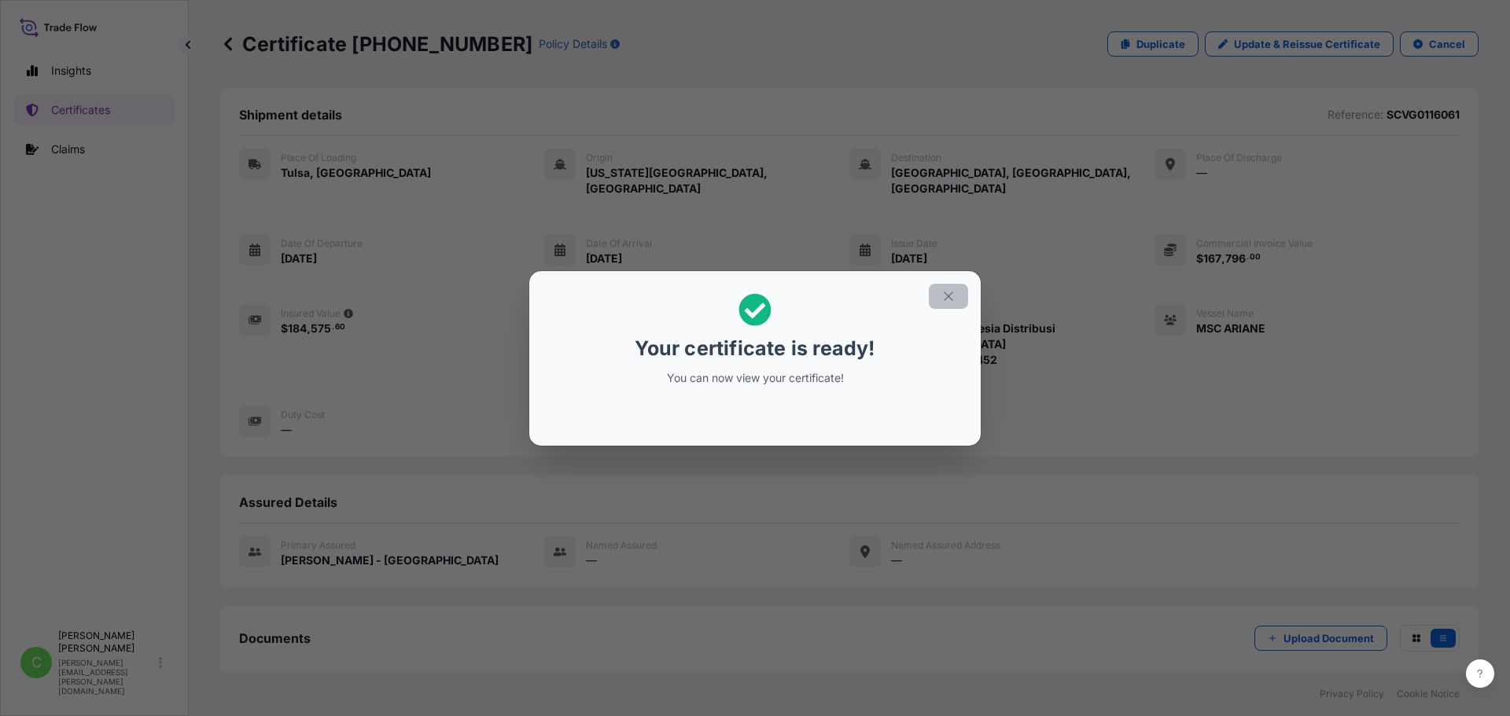
click at [936, 303] on button "button" at bounding box center [948, 296] width 39 height 25
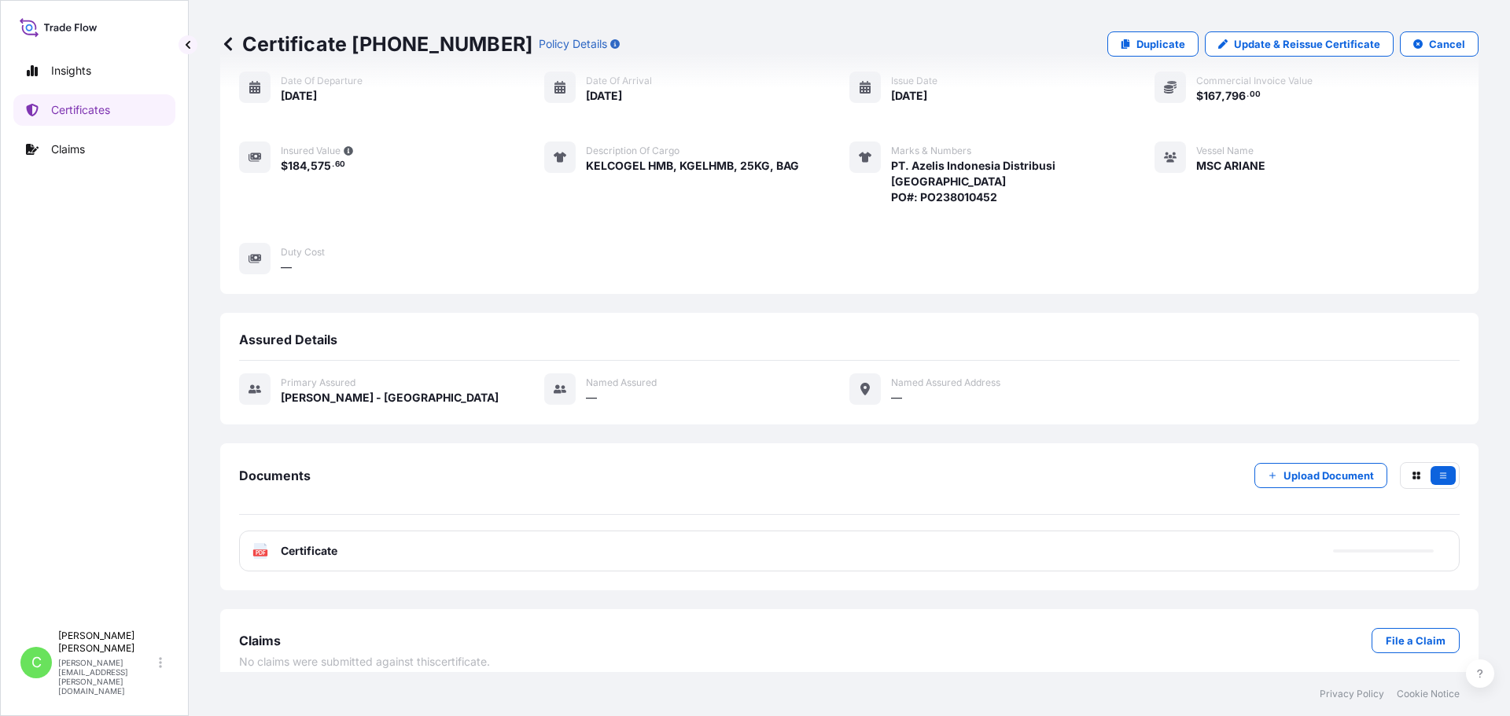
scroll to position [164, 0]
click at [388, 491] on div "Documents Upload Document" at bounding box center [849, 488] width 1220 height 53
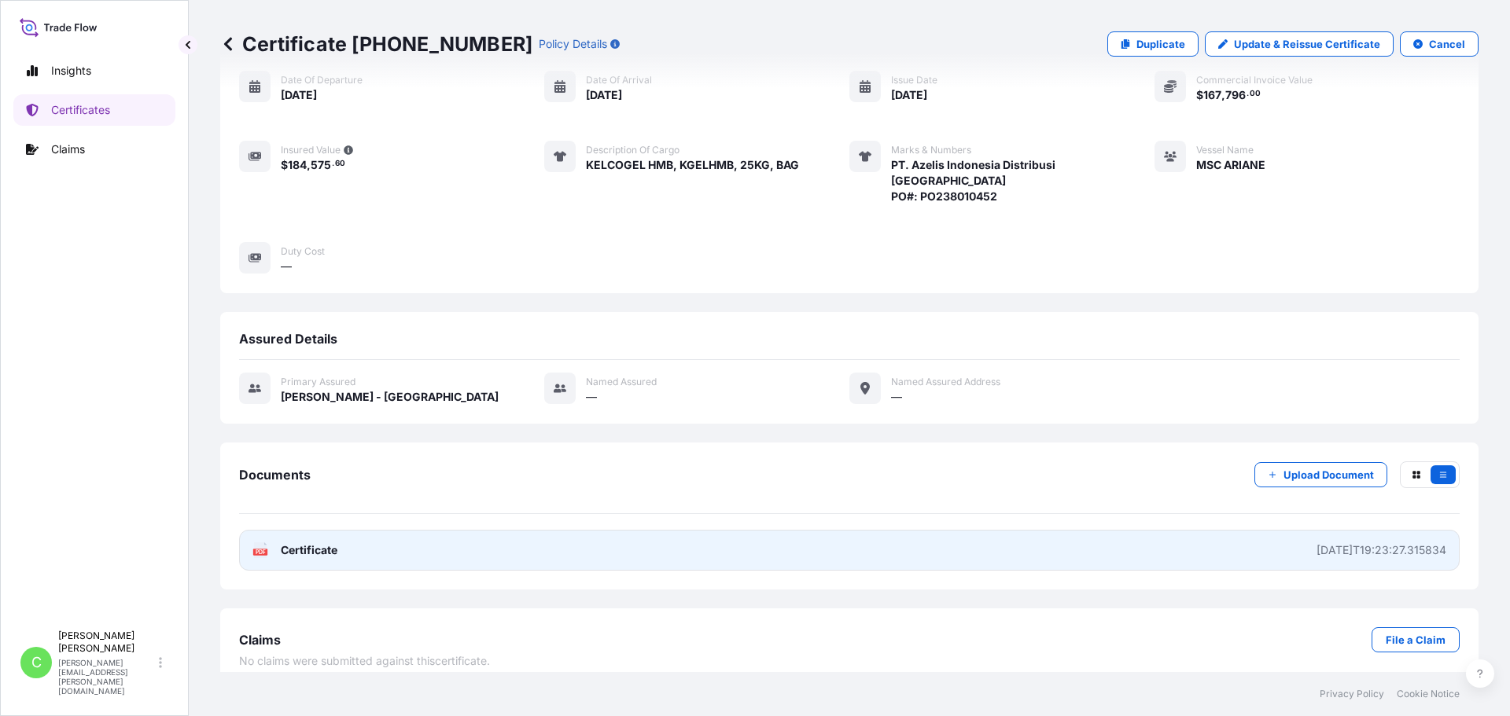
click at [294, 543] on span "Certificate" at bounding box center [309, 551] width 57 height 16
